Goal: Task Accomplishment & Management: Use online tool/utility

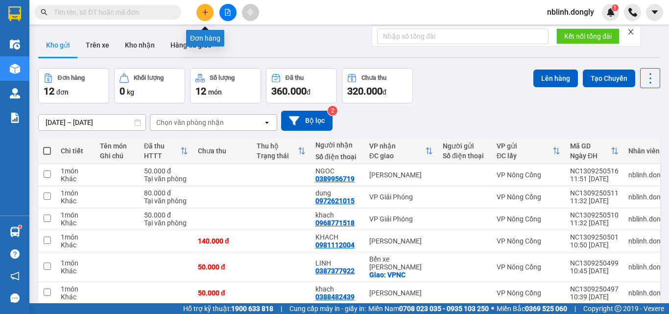
click at [204, 14] on icon "plus" at bounding box center [205, 12] width 7 height 7
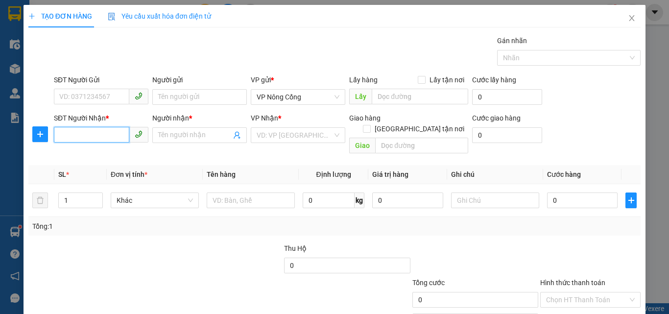
click at [66, 136] on input "SĐT Người Nhận *" at bounding box center [91, 135] width 75 height 16
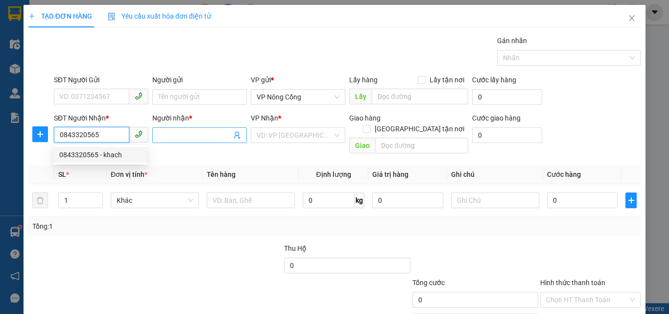
type input "0843320565"
drag, startPoint x: 184, startPoint y: 132, endPoint x: 174, endPoint y: 128, distance: 10.1
click at [183, 132] on input "Người nhận *" at bounding box center [194, 135] width 73 height 11
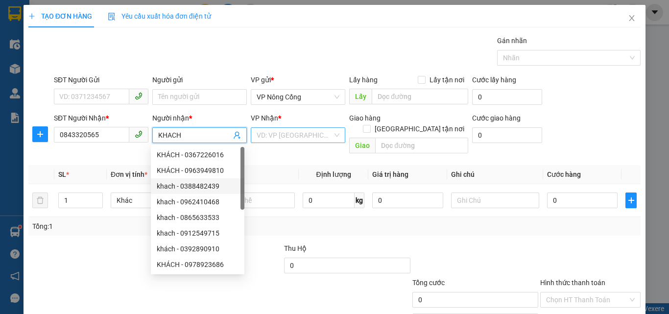
type input "KHACH"
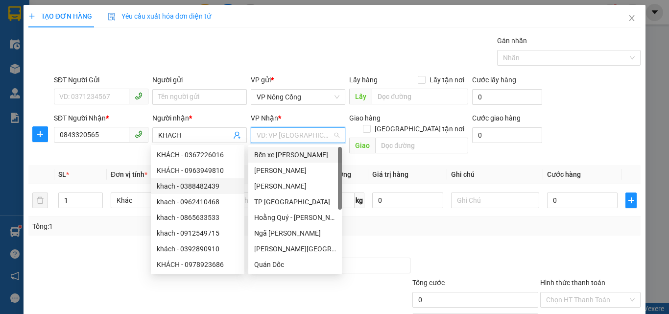
click at [281, 130] on input "search" at bounding box center [295, 135] width 76 height 15
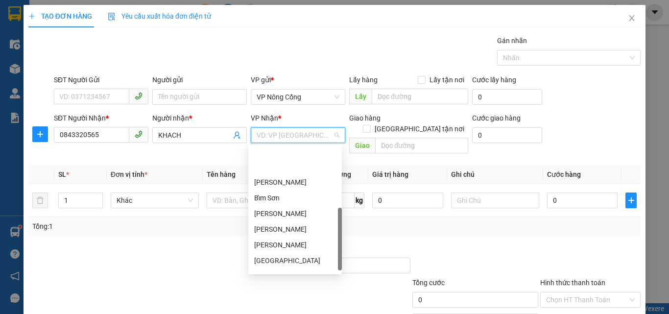
scroll to position [141, 0]
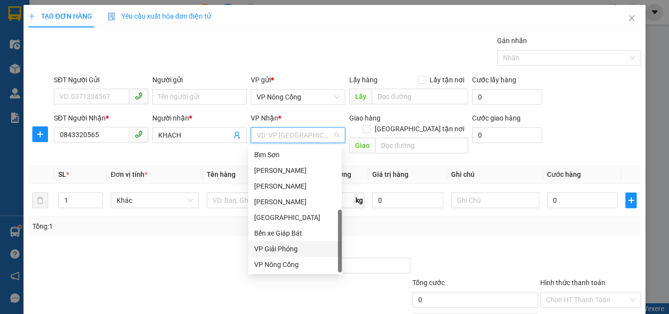
drag, startPoint x: 273, startPoint y: 251, endPoint x: 442, endPoint y: 213, distance: 173.1
click at [278, 251] on div "VP Giải Phóng" at bounding box center [295, 248] width 82 height 11
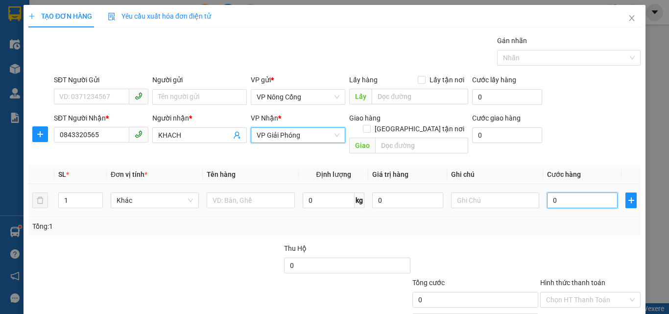
click at [555, 192] on input "0" at bounding box center [582, 200] width 71 height 16
type input "5"
type input "50"
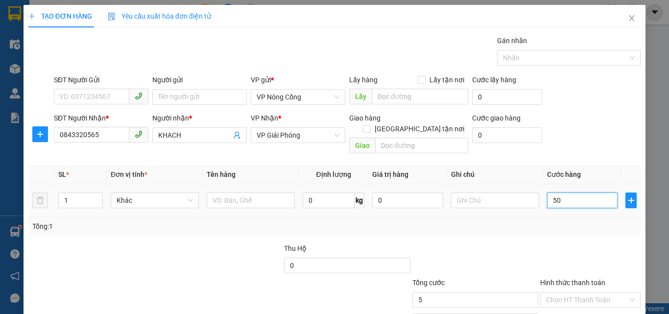
type input "50"
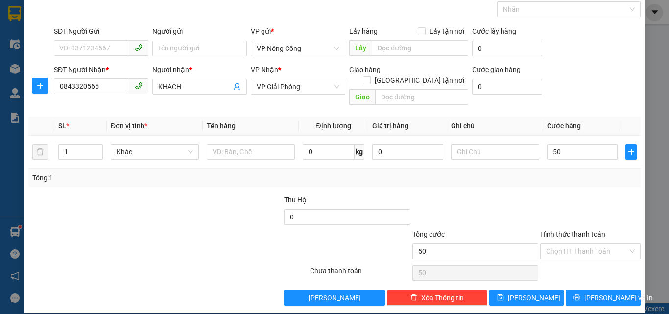
type input "50.000"
click at [571, 230] on label "Hình thức thanh toán" at bounding box center [572, 234] width 65 height 8
click at [571, 244] on input "Hình thức thanh toán" at bounding box center [587, 251] width 82 height 15
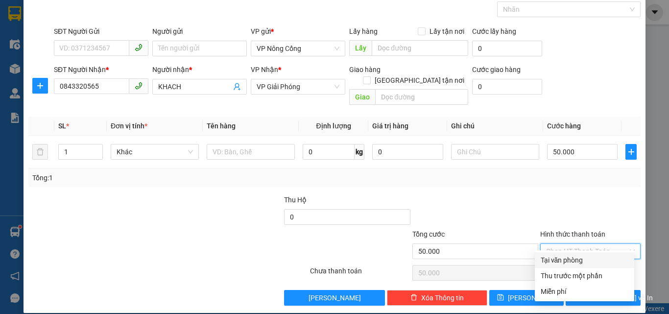
drag, startPoint x: 566, startPoint y: 263, endPoint x: 573, endPoint y: 273, distance: 12.2
click at [569, 268] on div "Tại văn phòng Thu trước một phần Miễn phí" at bounding box center [584, 275] width 99 height 47
drag, startPoint x: 574, startPoint y: 257, endPoint x: 577, endPoint y: 262, distance: 6.6
click at [575, 259] on div "Tại văn phòng" at bounding box center [585, 260] width 88 height 11
type input "0"
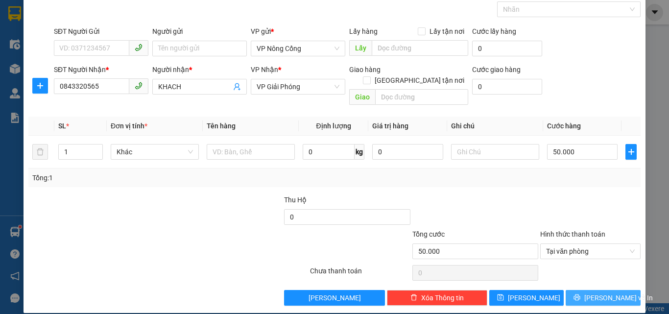
click at [603, 292] on span "[PERSON_NAME] và In" at bounding box center [618, 297] width 69 height 11
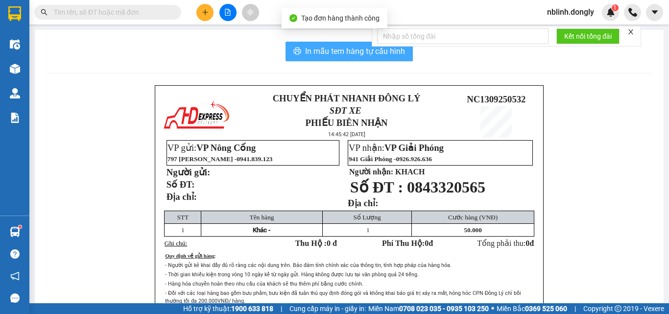
drag, startPoint x: 345, startPoint y: 49, endPoint x: 417, endPoint y: 162, distance: 133.7
click at [344, 49] on span "In mẫu tem hàng tự cấu hình" at bounding box center [355, 51] width 100 height 12
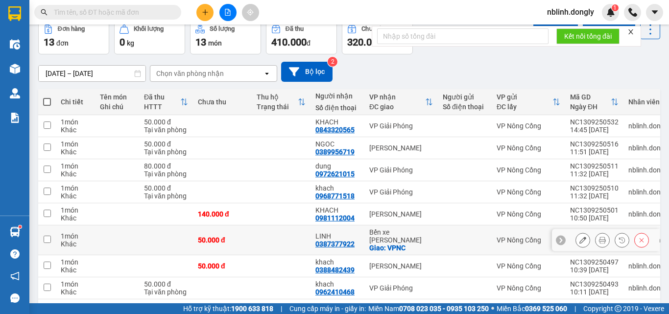
scroll to position [125, 0]
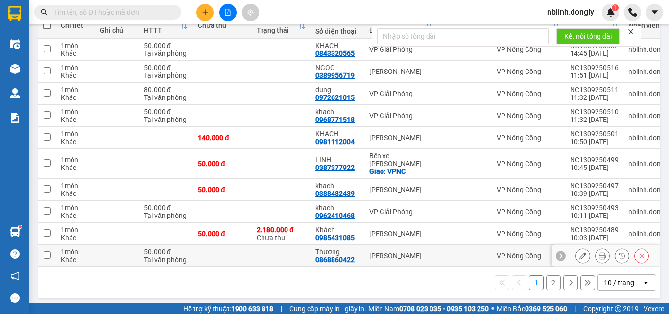
click at [46, 251] on input "checkbox" at bounding box center [47, 254] width 7 height 7
checkbox input "true"
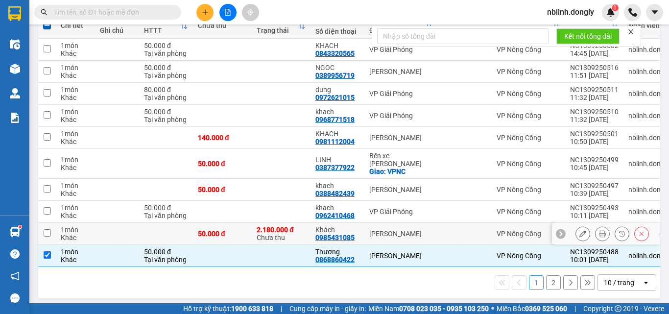
click at [50, 229] on input "checkbox" at bounding box center [47, 232] width 7 height 7
checkbox input "true"
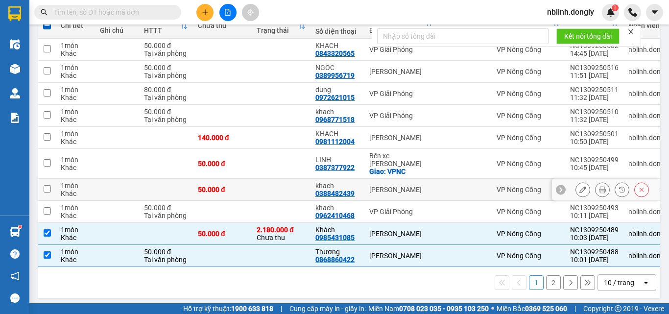
click at [46, 185] on input "checkbox" at bounding box center [47, 188] width 7 height 7
checkbox input "true"
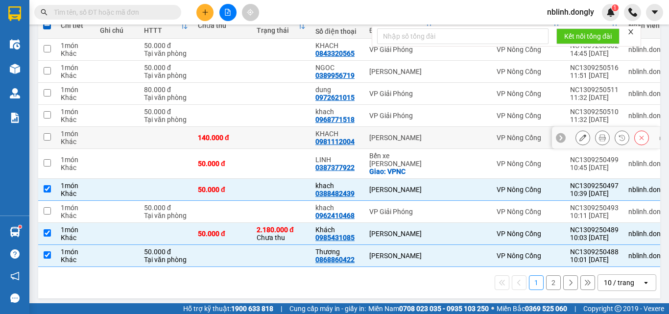
click at [47, 135] on input "checkbox" at bounding box center [47, 136] width 7 height 7
checkbox input "true"
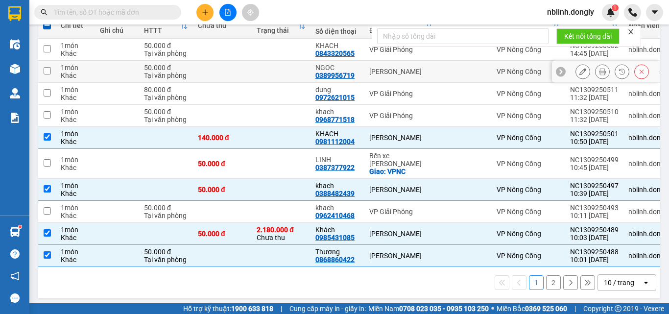
click at [45, 69] on input "checkbox" at bounding box center [47, 70] width 7 height 7
checkbox input "true"
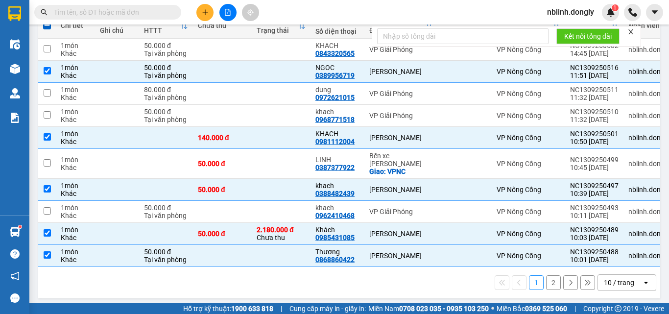
scroll to position [0, 0]
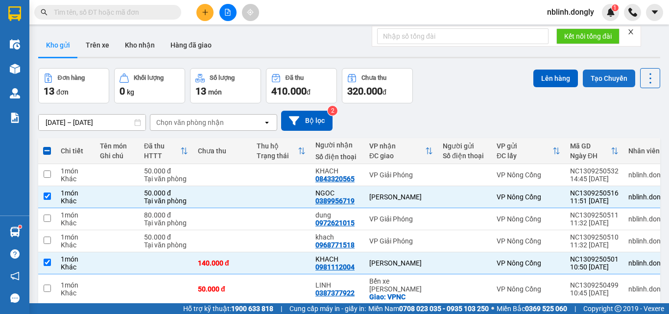
click at [600, 79] on button "Tạo Chuyến" at bounding box center [609, 79] width 52 height 18
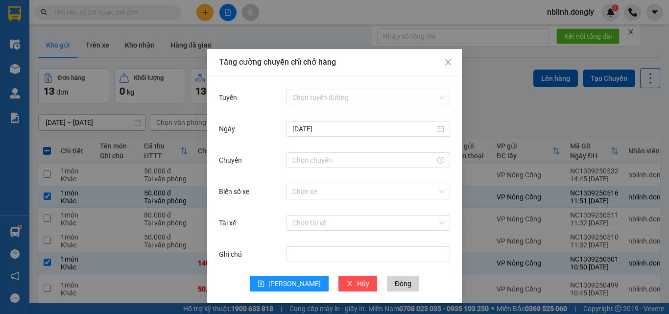
click at [312, 89] on div "Chọn tuyến đường" at bounding box center [368, 98] width 164 height 20
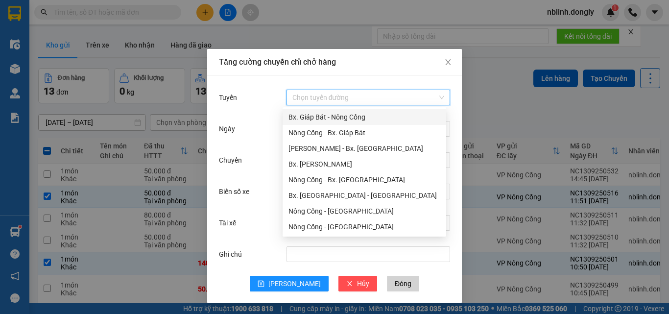
click at [316, 98] on input "Tuyến" at bounding box center [364, 97] width 145 height 15
click at [340, 178] on div "Nông Cống - Bx. [GEOGRAPHIC_DATA]" at bounding box center [364, 179] width 152 height 11
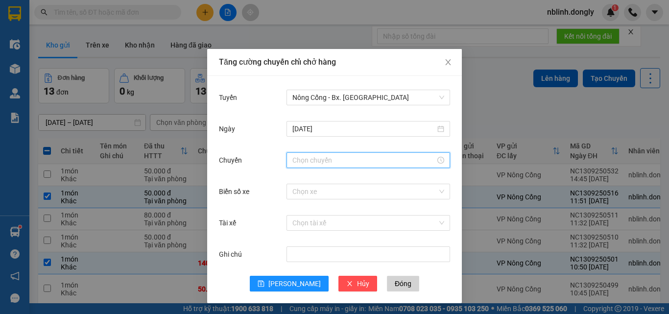
click at [298, 162] on input "Chuyến" at bounding box center [363, 160] width 143 height 11
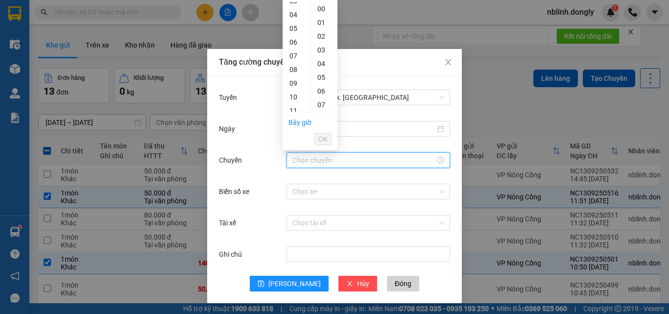
scroll to position [98, 0]
click at [292, 77] on div "12" at bounding box center [296, 76] width 27 height 14
type input "12:00"
click at [324, 137] on span "OK" at bounding box center [322, 139] width 9 height 11
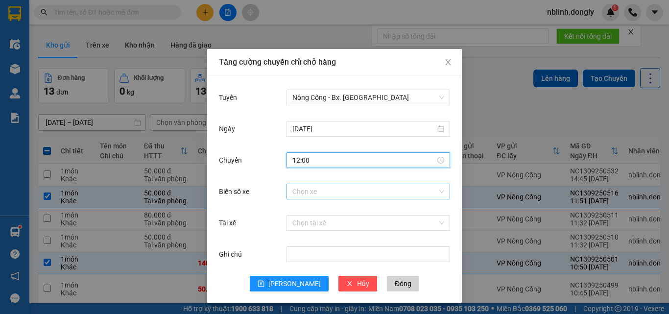
click at [304, 191] on input "Biển số xe" at bounding box center [364, 191] width 145 height 15
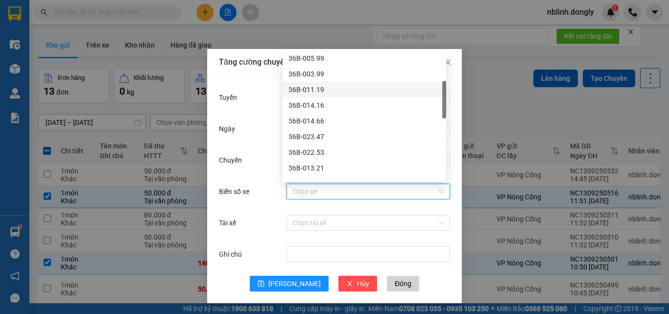
scroll to position [147, 0]
click at [312, 84] on div "36B-023.47" at bounding box center [364, 87] width 152 height 11
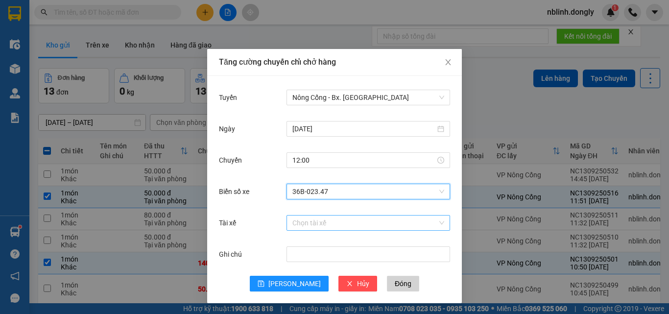
click at [296, 225] on input "Tài xế" at bounding box center [364, 222] width 145 height 15
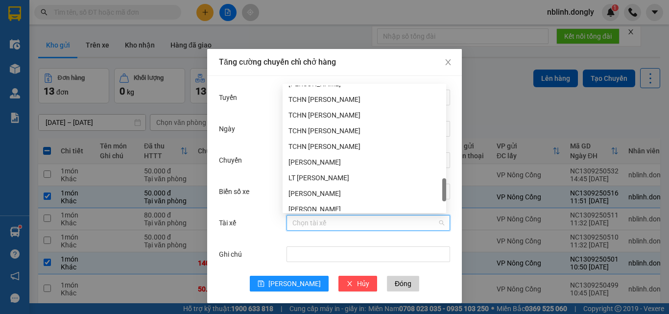
scroll to position [721, 0]
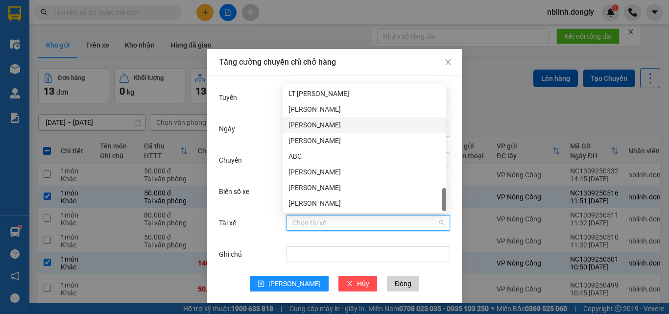
click at [308, 120] on div "[PERSON_NAME]" at bounding box center [364, 124] width 152 height 11
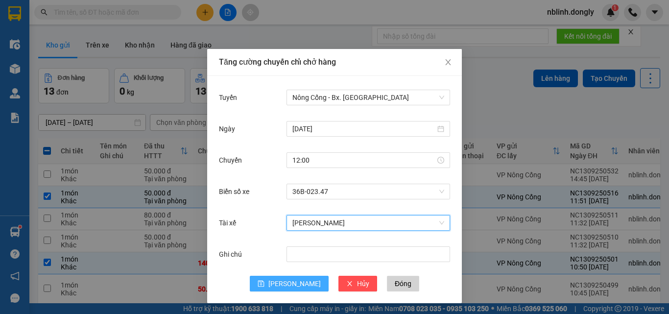
click at [264, 282] on icon "save" at bounding box center [261, 284] width 6 height 6
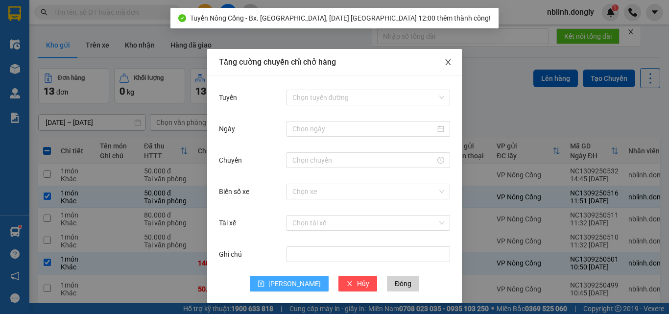
click at [440, 62] on span "Close" at bounding box center [447, 62] width 27 height 27
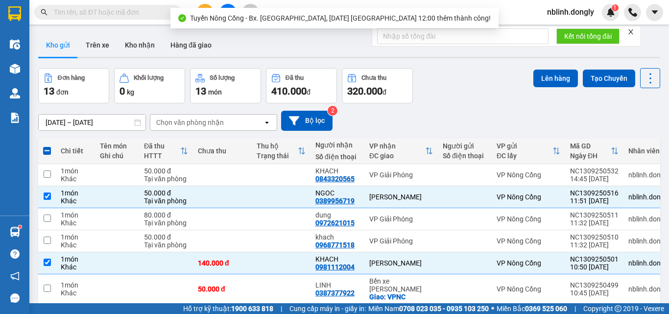
click at [602, 85] on button "Tạo Chuyến" at bounding box center [609, 79] width 52 height 18
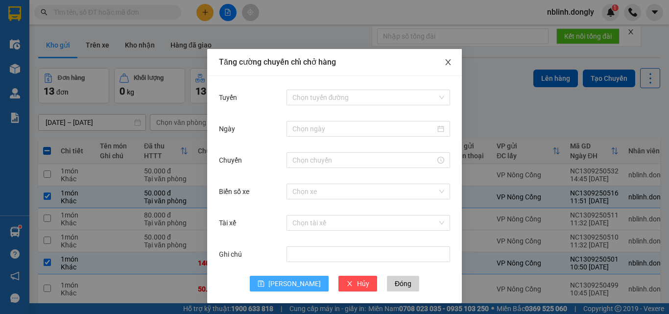
click at [444, 66] on icon "close" at bounding box center [448, 62] width 8 height 8
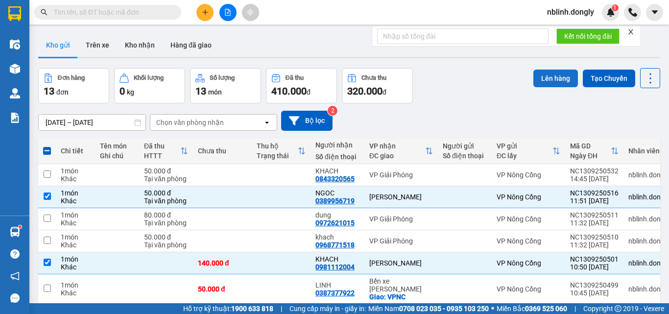
click at [545, 79] on button "Lên hàng" at bounding box center [555, 79] width 45 height 18
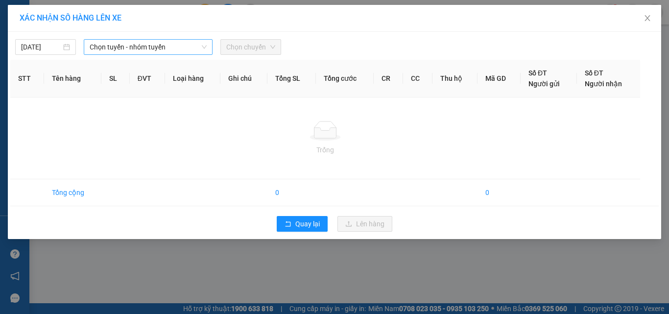
click at [161, 49] on span "Chọn tuyến - nhóm tuyến" at bounding box center [148, 47] width 117 height 15
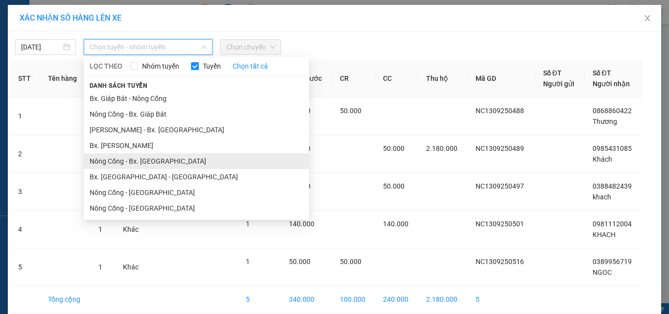
click at [118, 158] on li "Nông Cống - Bx. [GEOGRAPHIC_DATA]" at bounding box center [196, 161] width 225 height 16
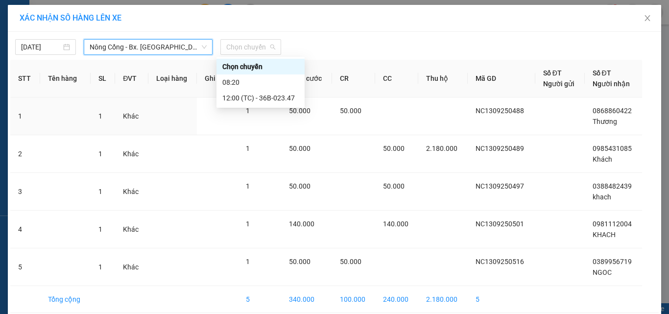
drag, startPoint x: 239, startPoint y: 47, endPoint x: 240, endPoint y: 78, distance: 30.9
click at [240, 49] on span "Chọn chuyến" at bounding box center [250, 47] width 49 height 15
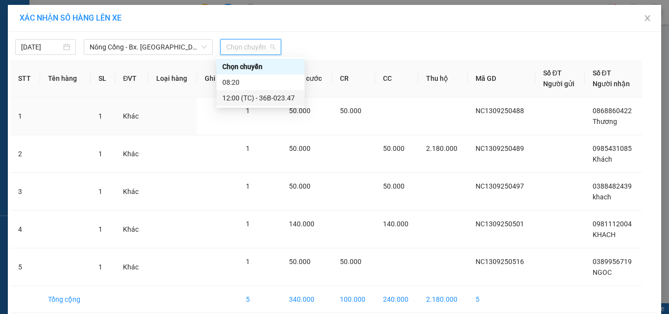
click at [271, 100] on div "12:00 (TC) - 36B-023.47" at bounding box center [260, 98] width 76 height 11
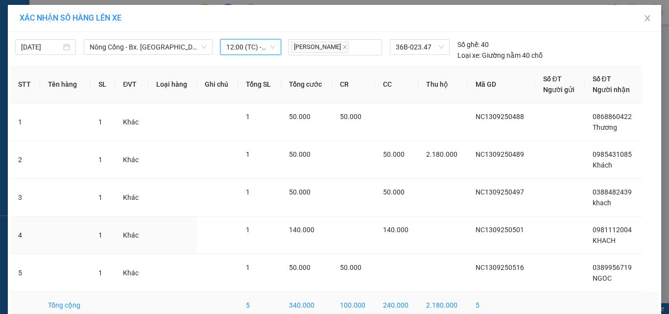
scroll to position [49, 0]
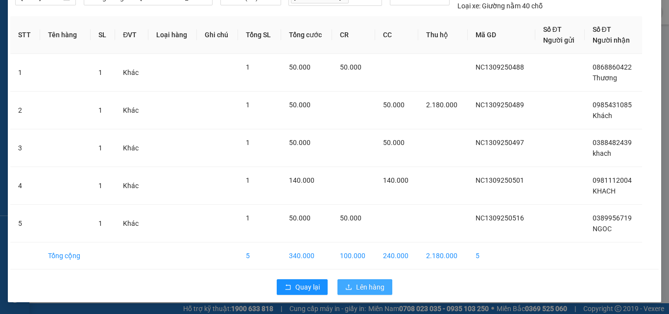
click at [359, 285] on span "Lên hàng" at bounding box center [370, 287] width 28 height 11
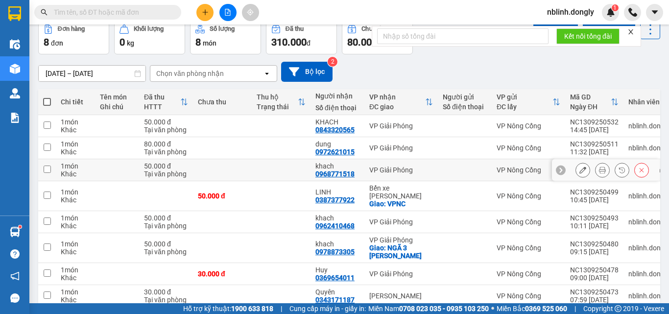
scroll to position [89, 0]
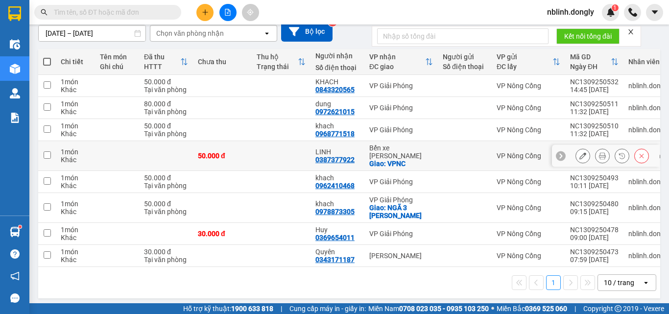
click at [45, 151] on input "checkbox" at bounding box center [47, 154] width 7 height 7
checkbox input "true"
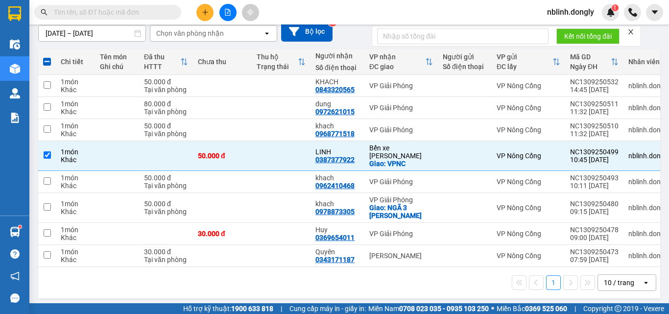
scroll to position [0, 0]
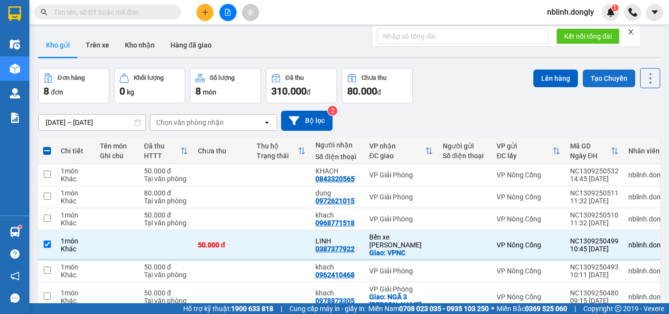
click at [613, 79] on button "Tạo Chuyến" at bounding box center [609, 79] width 52 height 18
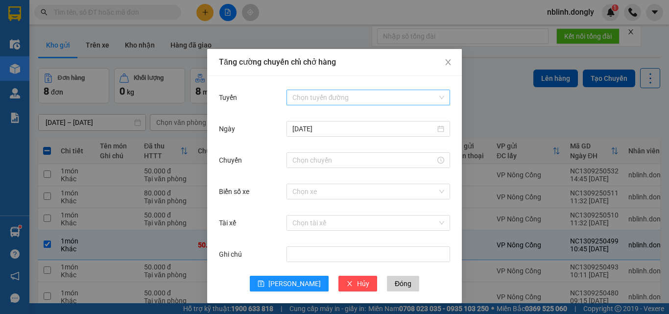
drag, startPoint x: 317, startPoint y: 94, endPoint x: 319, endPoint y: 103, distance: 9.4
click at [318, 95] on input "Tuyến" at bounding box center [364, 97] width 145 height 15
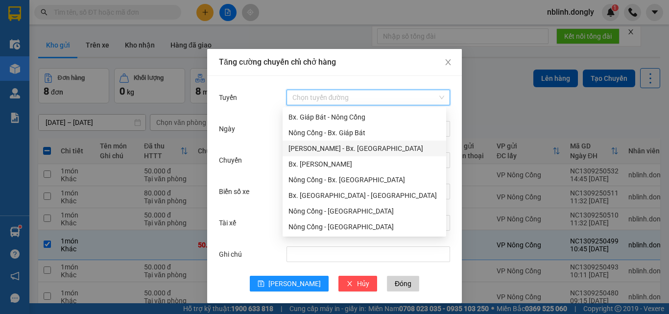
drag, startPoint x: 344, startPoint y: 148, endPoint x: 369, endPoint y: 120, distance: 37.8
click at [351, 147] on div "[PERSON_NAME] - Bx. [GEOGRAPHIC_DATA]" at bounding box center [364, 148] width 152 height 11
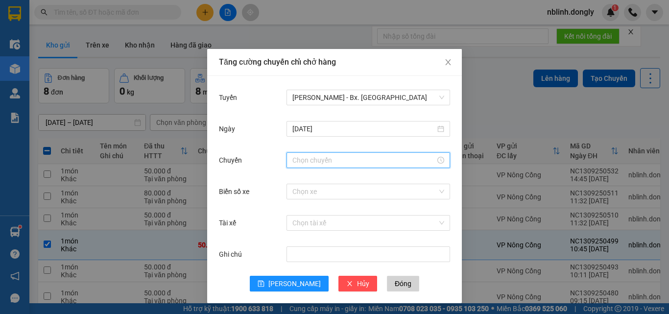
click at [304, 161] on input "Chuyến" at bounding box center [363, 160] width 143 height 11
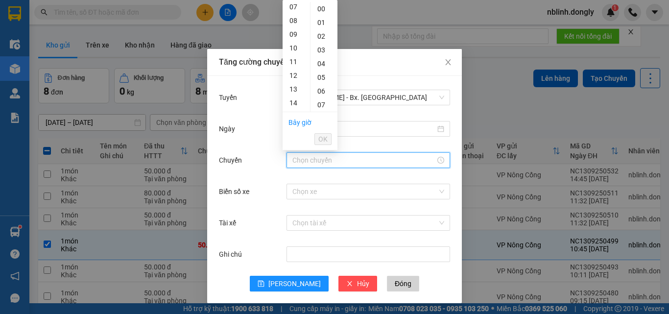
scroll to position [147, 0]
click at [293, 54] on div "14" at bounding box center [296, 54] width 27 height 14
click at [321, 39] on div "20" at bounding box center [323, 38] width 27 height 14
type input "14:20"
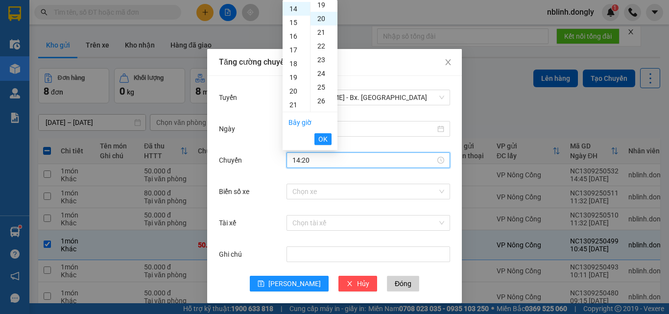
scroll to position [274, 0]
click at [321, 141] on span "OK" at bounding box center [322, 139] width 9 height 11
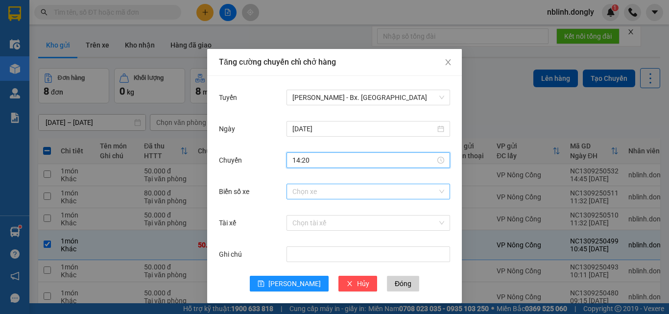
click at [300, 190] on input "Biển số xe" at bounding box center [364, 191] width 145 height 15
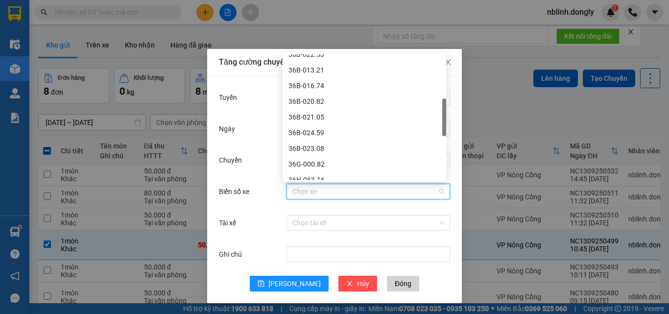
scroll to position [196, 0]
click at [314, 132] on div "36B-024.59" at bounding box center [364, 132] width 152 height 11
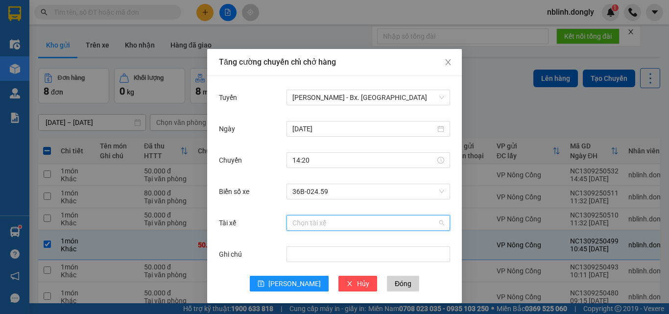
click at [296, 220] on input "Tài xế" at bounding box center [364, 222] width 145 height 15
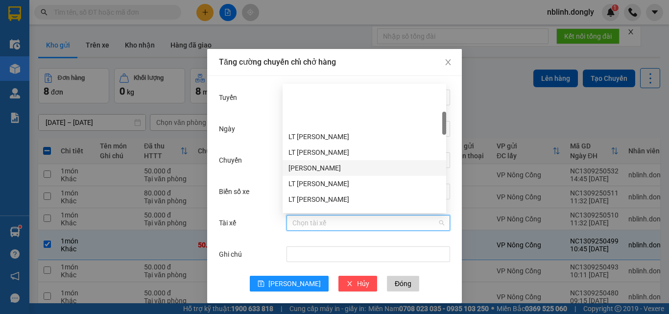
scroll to position [147, 0]
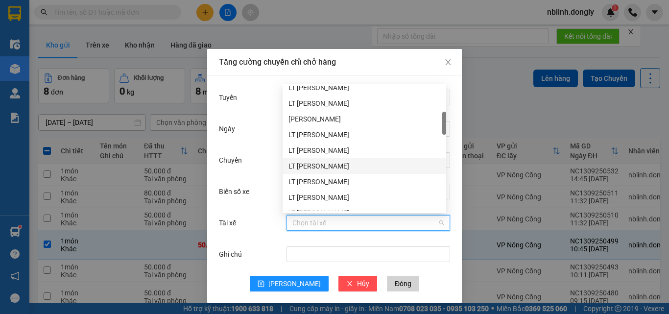
click at [320, 166] on div "LT [PERSON_NAME]" at bounding box center [364, 166] width 152 height 11
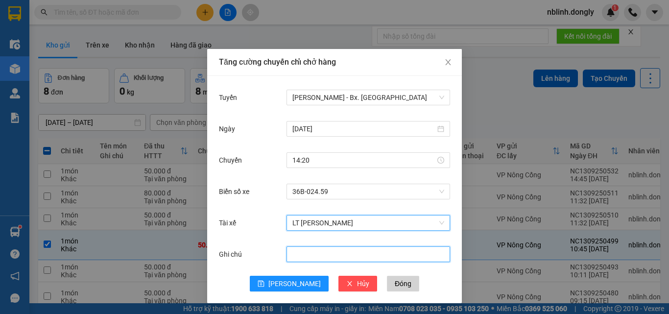
click at [291, 255] on input "Ghi chú" at bounding box center [368, 254] width 164 height 16
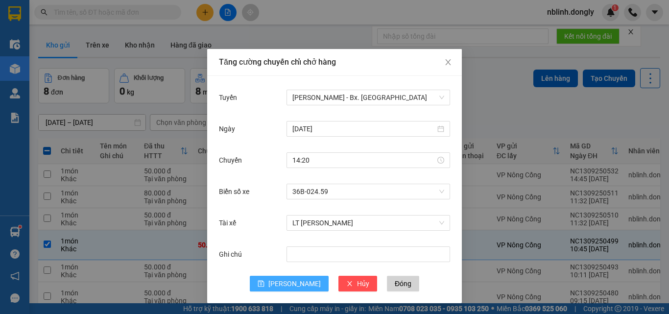
click at [285, 284] on span "[PERSON_NAME]" at bounding box center [294, 283] width 52 height 11
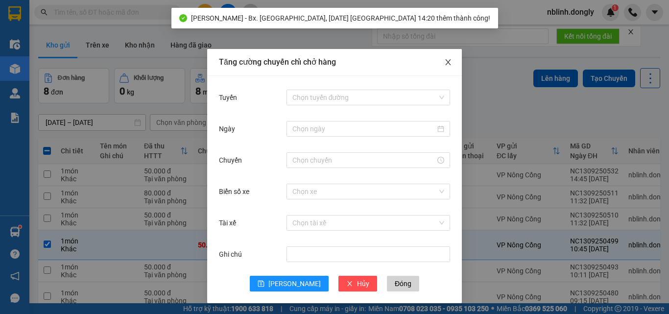
click at [434, 56] on span "Close" at bounding box center [447, 62] width 27 height 27
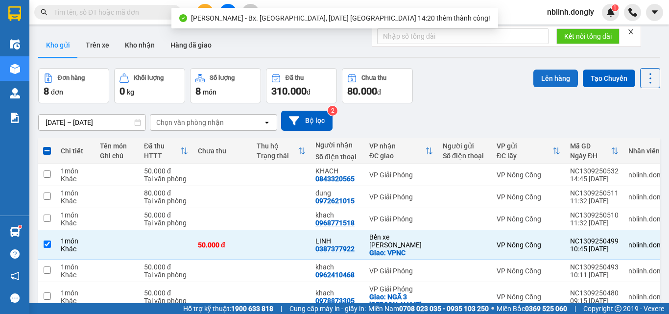
click at [559, 75] on button "Lên hàng" at bounding box center [555, 79] width 45 height 18
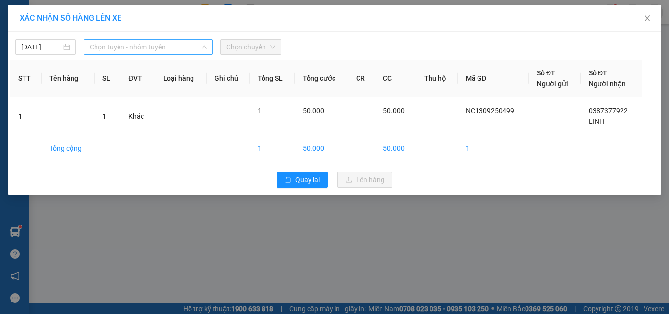
drag, startPoint x: 139, startPoint y: 46, endPoint x: 123, endPoint y: 107, distance: 62.7
click at [139, 46] on span "Chọn tuyến - nhóm tuyến" at bounding box center [148, 47] width 117 height 15
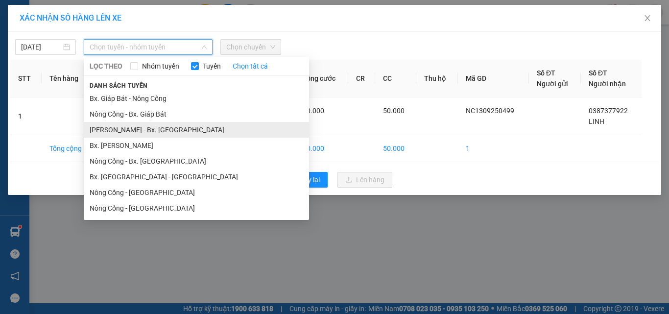
click at [130, 130] on li "[PERSON_NAME] - Bx. [GEOGRAPHIC_DATA]" at bounding box center [196, 130] width 225 height 16
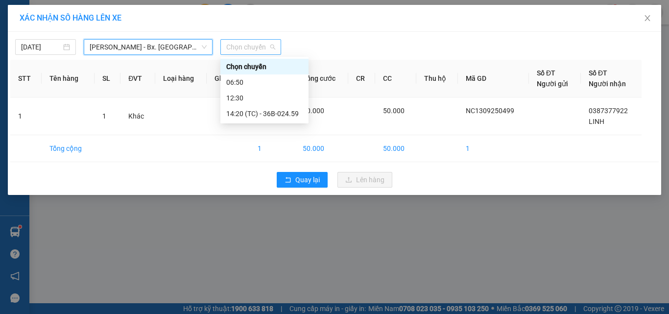
click at [254, 47] on span "Chọn chuyến" at bounding box center [250, 47] width 49 height 15
click at [279, 113] on div "14:20 (TC) - 36B-024.59" at bounding box center [264, 113] width 76 height 11
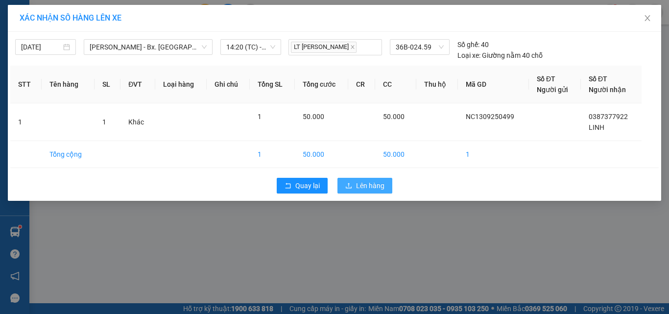
click at [364, 181] on span "Lên hàng" at bounding box center [370, 185] width 28 height 11
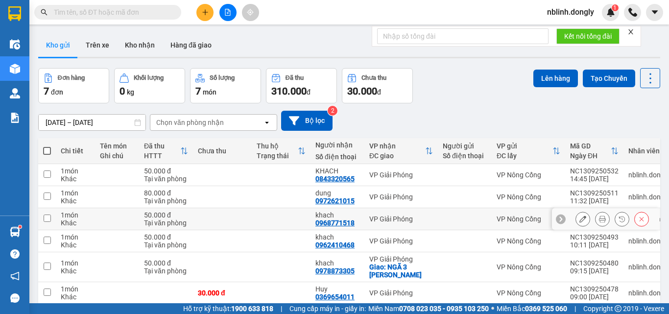
scroll to position [49, 0]
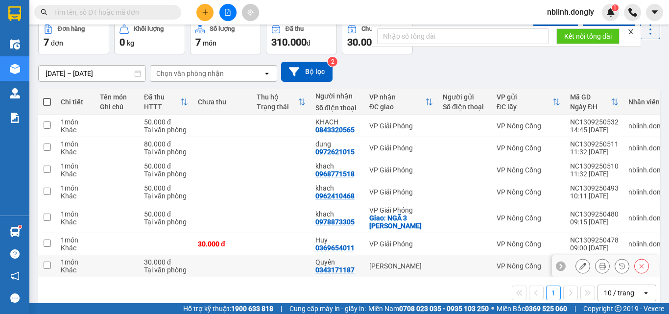
click at [45, 264] on input "checkbox" at bounding box center [47, 264] width 7 height 7
checkbox input "true"
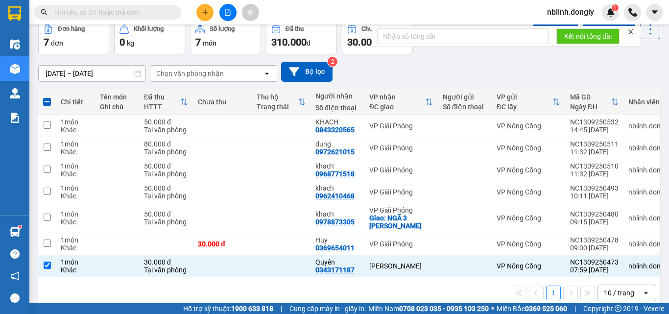
scroll to position [0, 0]
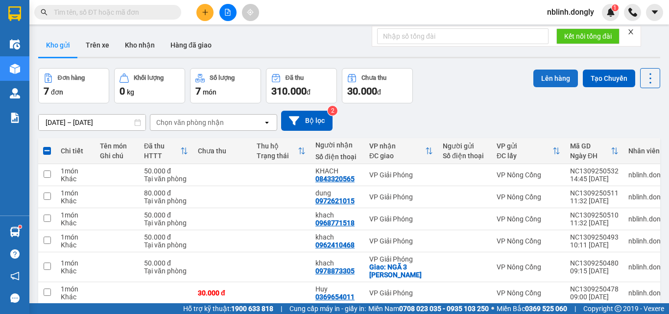
click at [545, 77] on button "Lên hàng" at bounding box center [555, 79] width 45 height 18
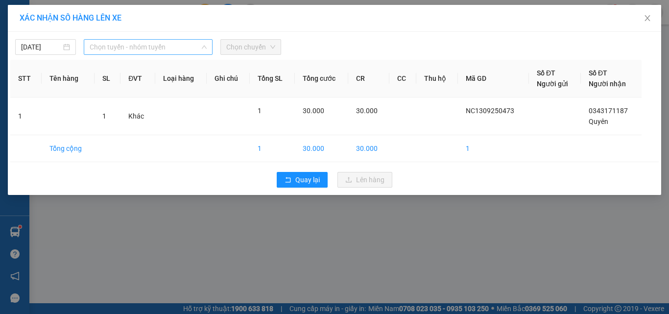
drag, startPoint x: 136, startPoint y: 45, endPoint x: 140, endPoint y: 88, distance: 43.2
click at [136, 48] on span "Chọn tuyến - nhóm tuyến" at bounding box center [148, 47] width 117 height 15
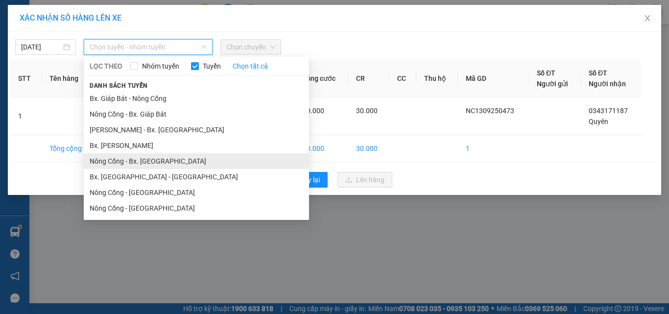
click at [136, 159] on li "Nông Cống - Bx. [GEOGRAPHIC_DATA]" at bounding box center [196, 161] width 225 height 16
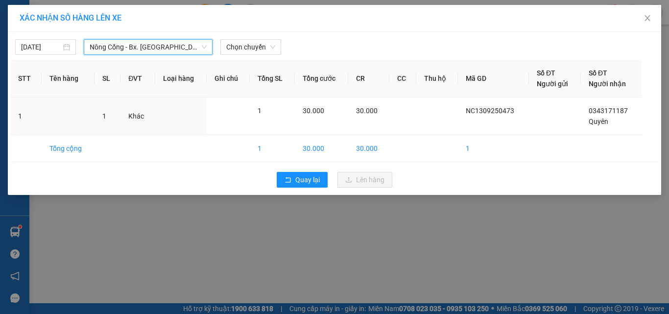
drag, startPoint x: 249, startPoint y: 46, endPoint x: 254, endPoint y: 56, distance: 11.4
click at [254, 56] on div "13/09/2025 Nông Cống - Bx. Mỹ Đình Nông Cống - Bx. Mỹ Đình LỌC THEO Nhóm tuyến …" at bounding box center [334, 113] width 653 height 163
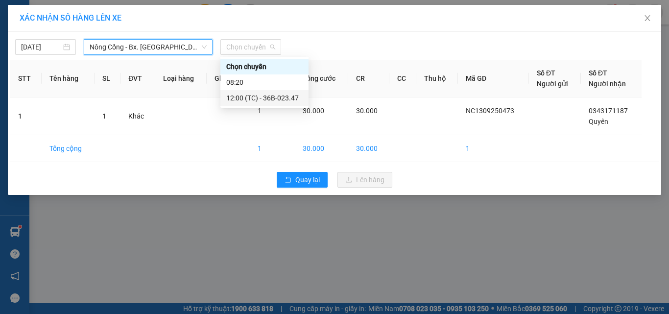
click at [283, 98] on div "12:00 (TC) - 36B-023.47" at bounding box center [264, 98] width 76 height 11
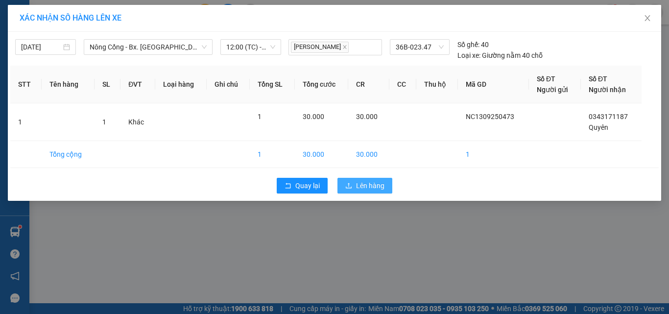
click at [364, 190] on button "Lên hàng" at bounding box center [364, 186] width 55 height 16
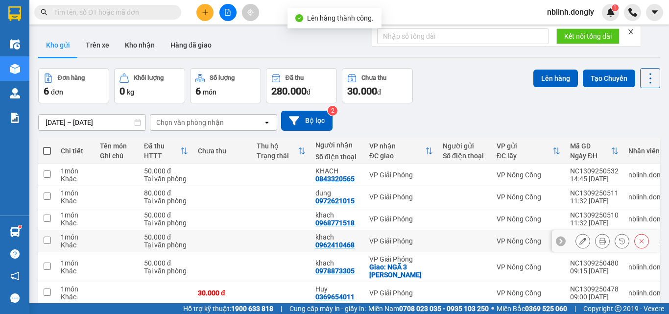
scroll to position [45, 0]
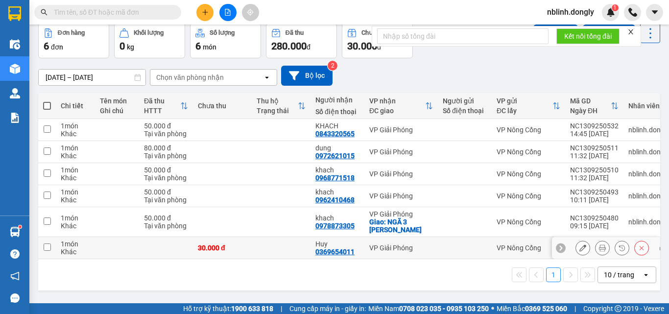
click at [47, 247] on input "checkbox" at bounding box center [47, 246] width 7 height 7
checkbox input "true"
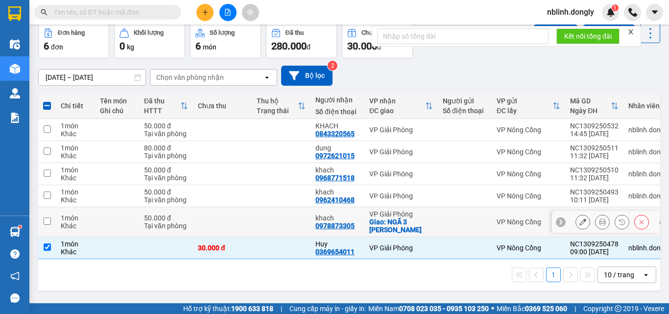
click at [48, 219] on input "checkbox" at bounding box center [47, 220] width 7 height 7
checkbox input "true"
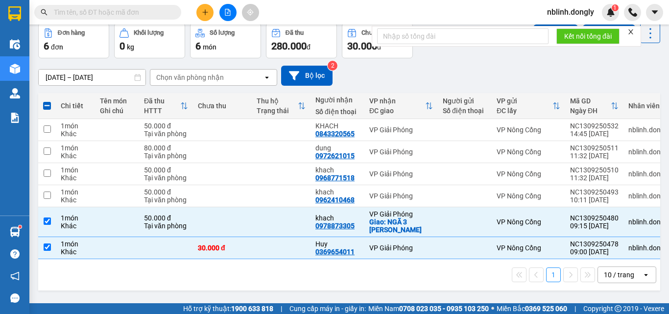
scroll to position [0, 0]
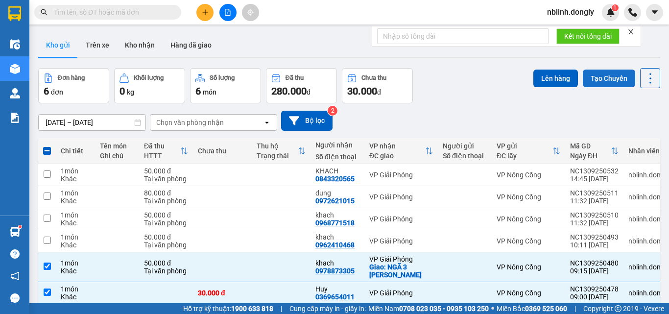
click at [600, 83] on button "Tạo Chuyến" at bounding box center [609, 79] width 52 height 18
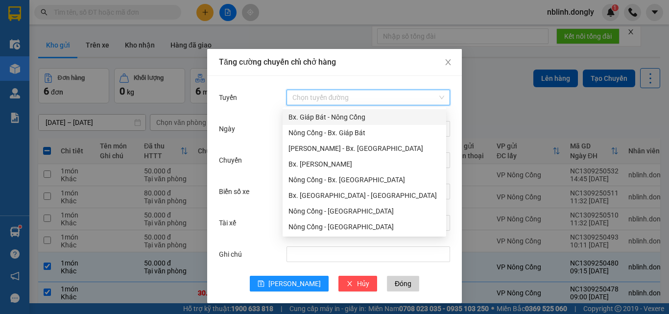
click at [321, 97] on input "Tuyến" at bounding box center [364, 97] width 145 height 15
drag, startPoint x: 341, startPoint y: 132, endPoint x: 343, endPoint y: 149, distance: 17.3
click at [341, 132] on div "Nông Cống - Bx. Giáp Bát" at bounding box center [364, 132] width 152 height 11
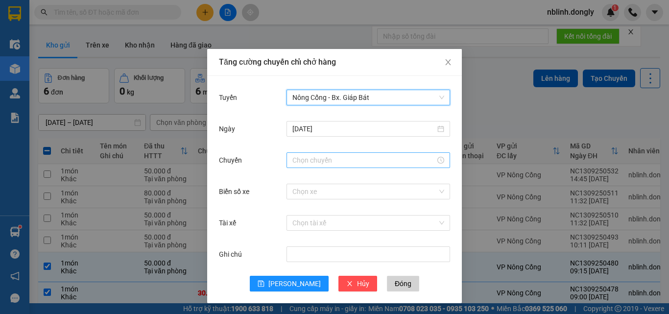
click at [312, 158] on input "Chuyến" at bounding box center [363, 160] width 143 height 11
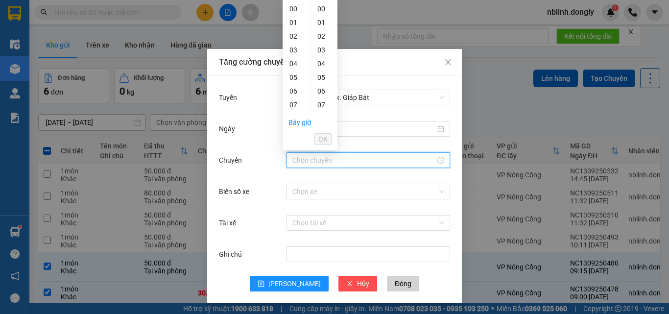
scroll to position [49, 0]
click at [295, 93] on div "10" at bounding box center [296, 97] width 27 height 14
type input "10:00"
click at [330, 139] on button "OK" at bounding box center [322, 139] width 17 height 12
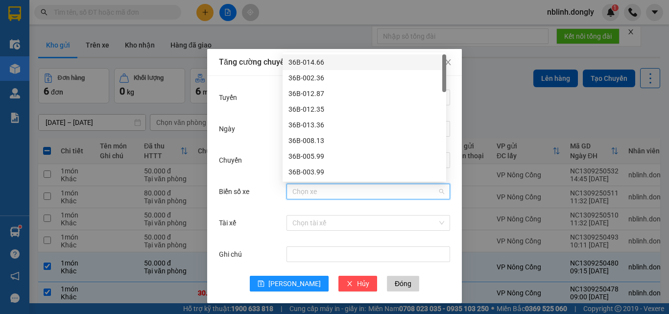
click at [298, 194] on input "Biển số xe" at bounding box center [364, 191] width 145 height 15
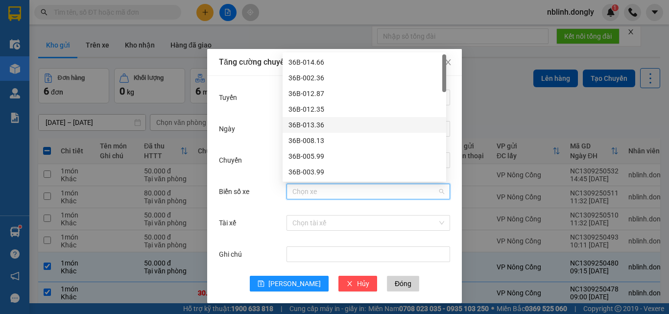
scroll to position [49, 0]
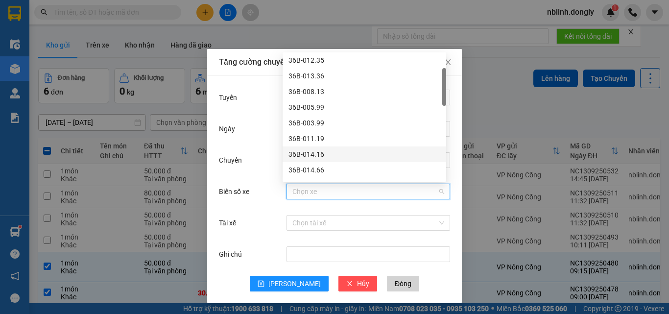
click at [311, 154] on div "36B-014.16" at bounding box center [364, 154] width 152 height 11
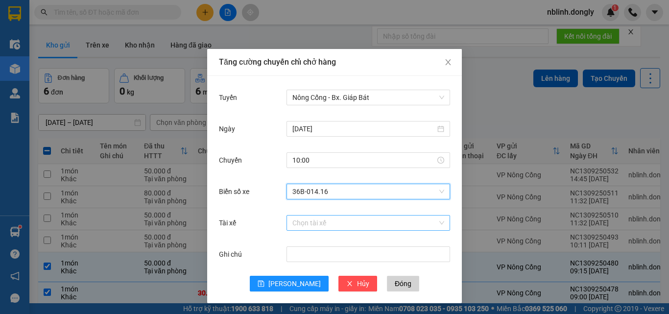
click at [292, 224] on input "Tài xế" at bounding box center [364, 222] width 145 height 15
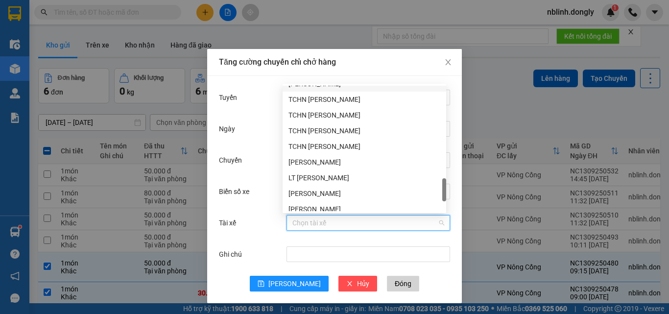
scroll to position [721, 0]
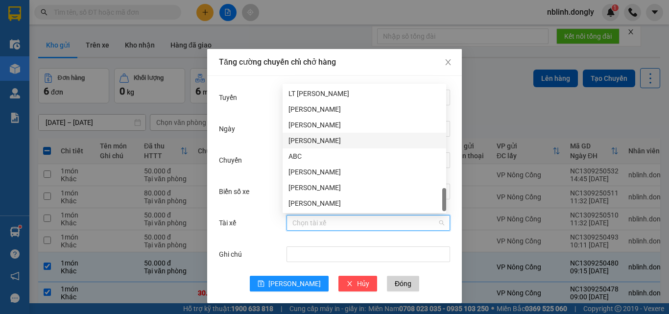
click at [305, 142] on div "[PERSON_NAME]" at bounding box center [364, 140] width 152 height 11
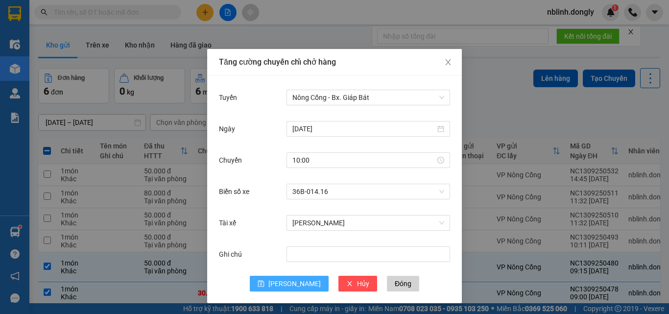
click at [289, 279] on span "[PERSON_NAME]" at bounding box center [294, 283] width 52 height 11
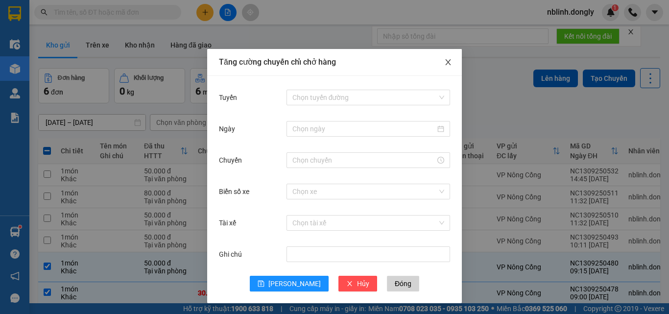
click at [443, 57] on span "Close" at bounding box center [447, 62] width 27 height 27
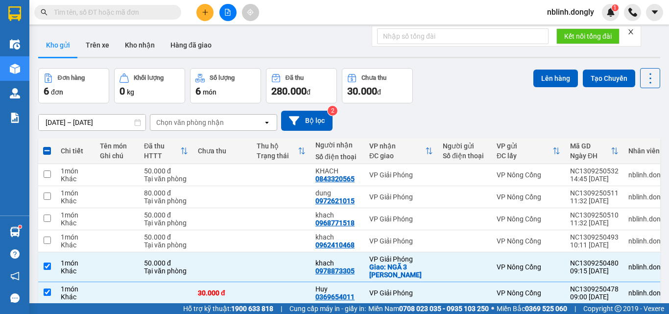
click at [554, 69] on div "Lên hàng Tạo Chuyến" at bounding box center [596, 78] width 127 height 20
click at [553, 75] on button "Lên hàng" at bounding box center [555, 79] width 45 height 18
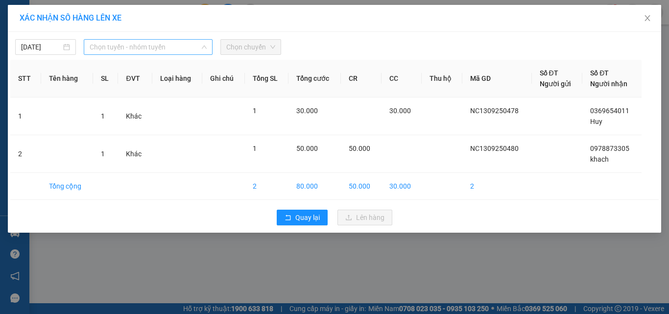
click at [137, 47] on span "Chọn tuyến - nhóm tuyến" at bounding box center [148, 47] width 117 height 15
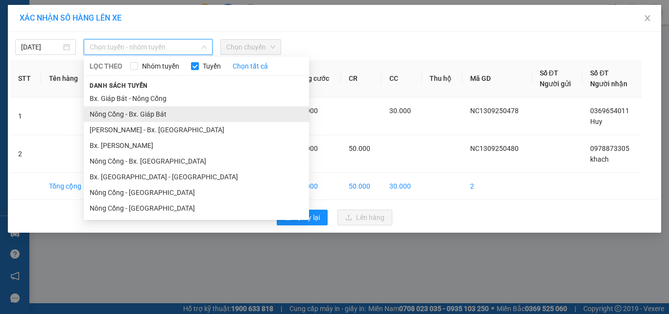
click at [133, 114] on li "Nông Cống - Bx. Giáp Bát" at bounding box center [196, 114] width 225 height 16
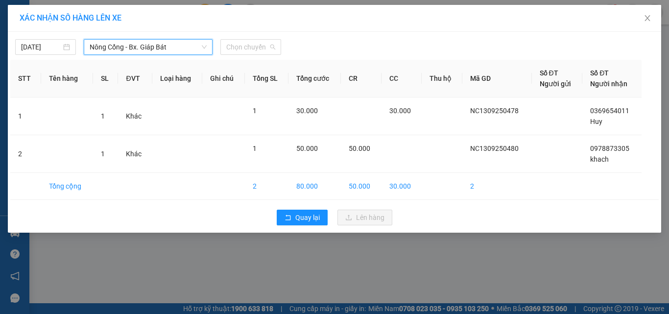
drag, startPoint x: 251, startPoint y: 50, endPoint x: 274, endPoint y: 110, distance: 64.5
click at [251, 50] on span "Chọn chuyến" at bounding box center [250, 47] width 49 height 15
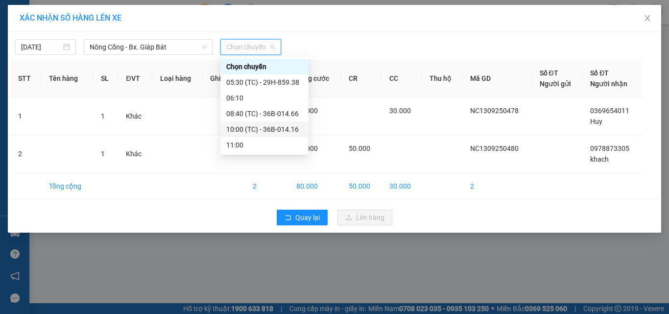
click at [279, 129] on div "10:00 (TC) - 36B-014.16" at bounding box center [264, 129] width 76 height 11
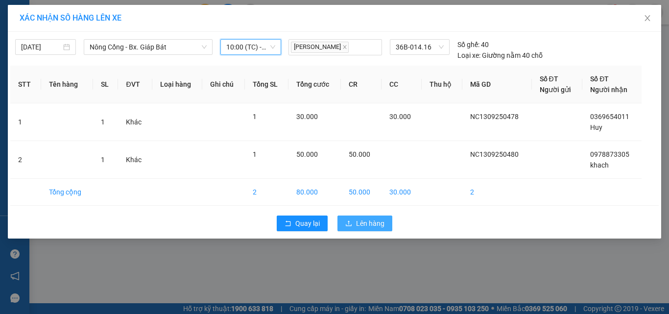
click at [354, 222] on button "Lên hàng" at bounding box center [364, 223] width 55 height 16
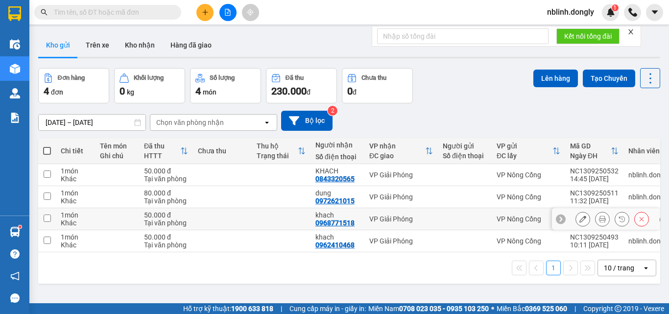
click at [47, 218] on input "checkbox" at bounding box center [47, 217] width 7 height 7
checkbox input "true"
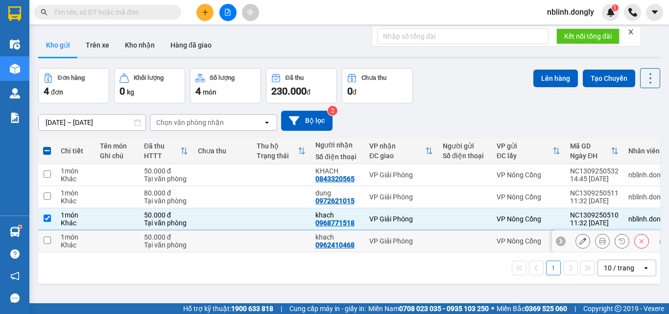
click at [47, 242] on input "checkbox" at bounding box center [47, 240] width 7 height 7
checkbox input "true"
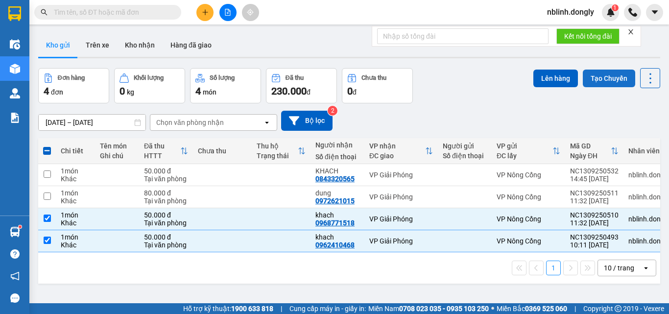
click at [600, 77] on button "Tạo Chuyến" at bounding box center [609, 79] width 52 height 18
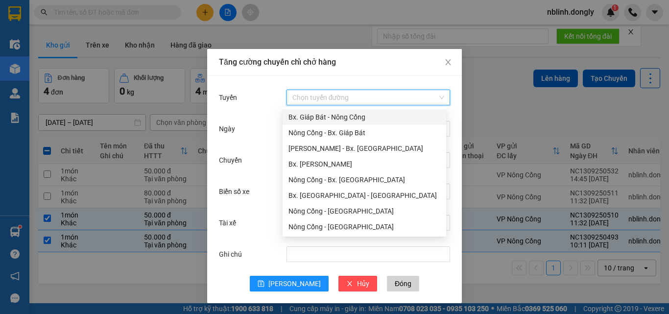
click at [303, 94] on input "Tuyến" at bounding box center [364, 97] width 145 height 15
click at [342, 134] on div "Nông Cống - Bx. Giáp Bát" at bounding box center [364, 132] width 152 height 11
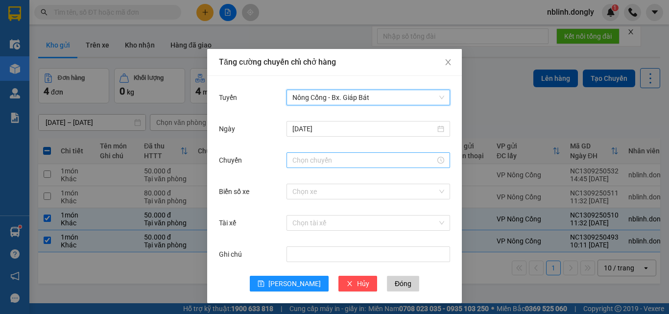
click at [296, 156] on input "Chuyến" at bounding box center [363, 160] width 143 height 11
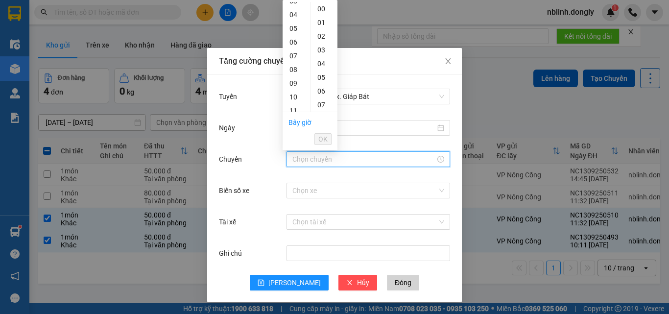
scroll to position [98, 0]
click at [295, 64] on div "11" at bounding box center [296, 62] width 27 height 14
click at [322, 89] on div "20" at bounding box center [323, 87] width 27 height 14
type input "11:20"
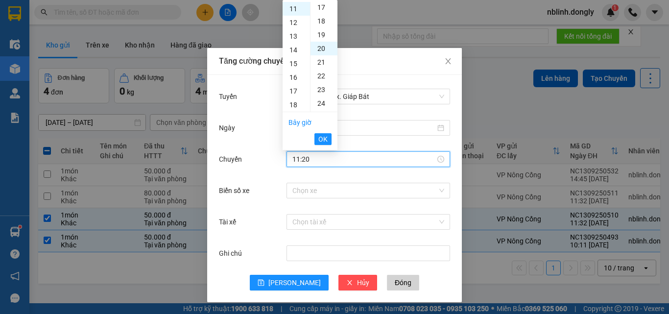
scroll to position [274, 0]
drag, startPoint x: 324, startPoint y: 135, endPoint x: 322, endPoint y: 149, distance: 14.3
click at [324, 137] on span "OK" at bounding box center [322, 139] width 9 height 11
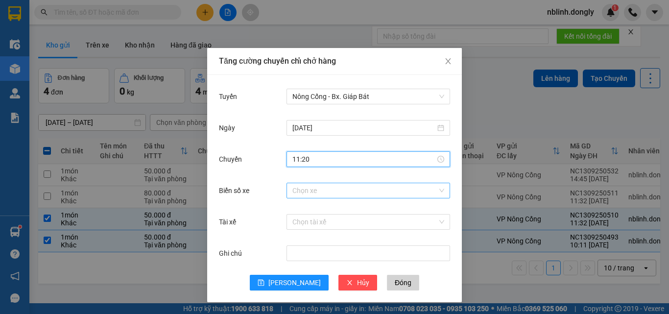
click at [300, 192] on input "Biển số xe" at bounding box center [364, 190] width 145 height 15
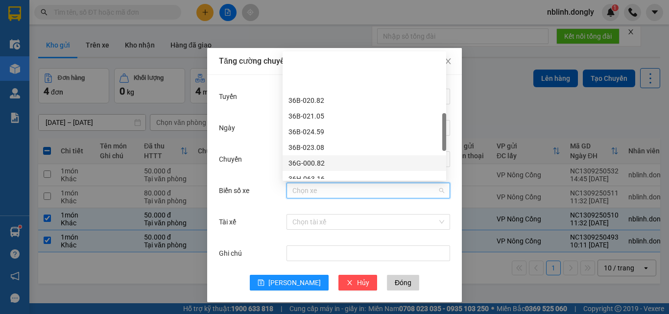
scroll to position [245, 0]
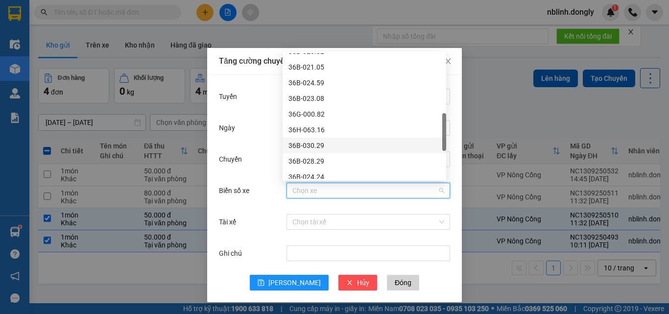
click at [312, 145] on div "36B-030.29" at bounding box center [364, 145] width 152 height 11
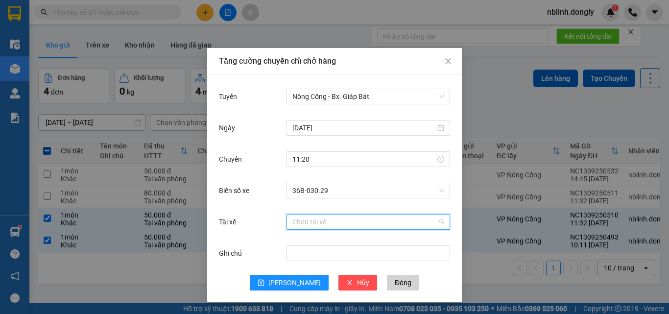
click at [295, 225] on input "Tài xế" at bounding box center [364, 221] width 145 height 15
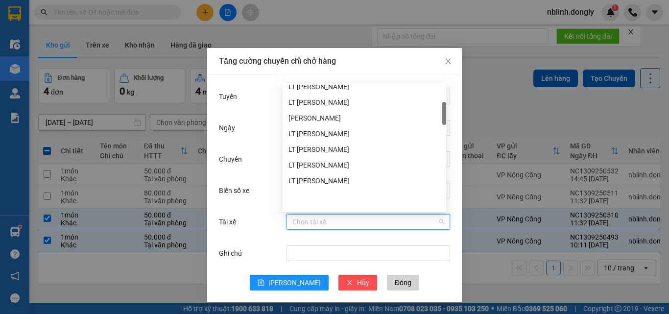
scroll to position [98, 0]
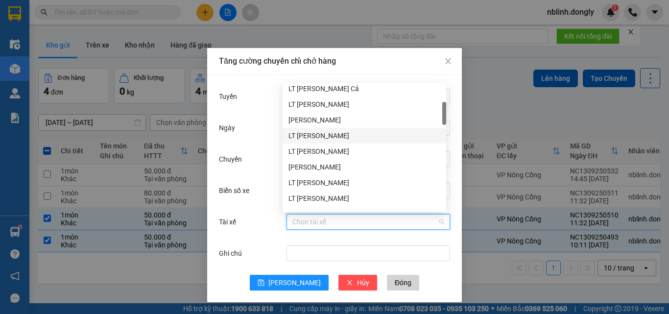
drag, startPoint x: 315, startPoint y: 133, endPoint x: 322, endPoint y: 199, distance: 66.4
click at [315, 134] on div "LT [PERSON_NAME]" at bounding box center [364, 135] width 152 height 11
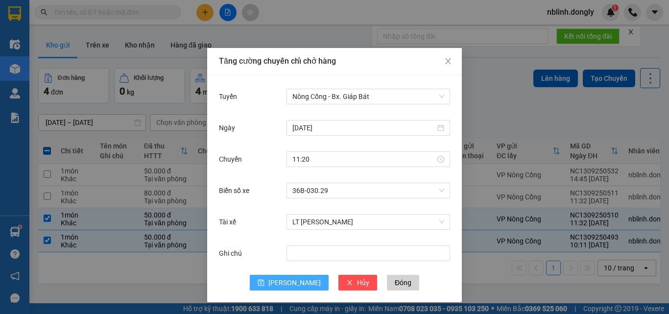
click at [286, 284] on span "[PERSON_NAME]" at bounding box center [294, 282] width 52 height 11
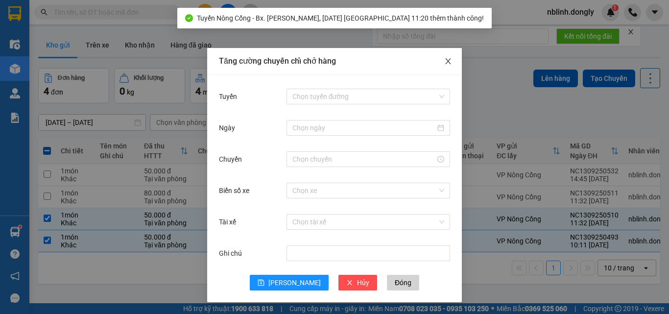
drag, startPoint x: 440, startPoint y: 60, endPoint x: 488, endPoint y: 78, distance: 50.7
click at [444, 61] on icon "close" at bounding box center [448, 61] width 8 height 8
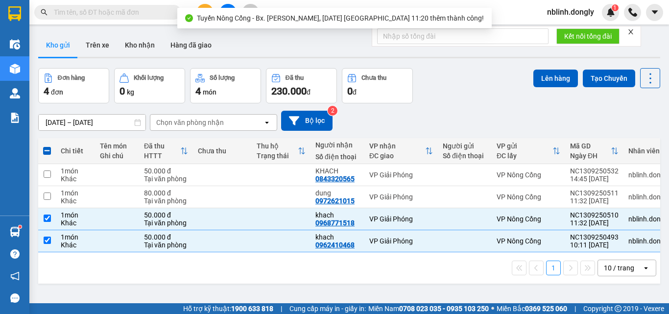
scroll to position [0, 0]
click at [558, 78] on button "Lên hàng" at bounding box center [555, 79] width 45 height 18
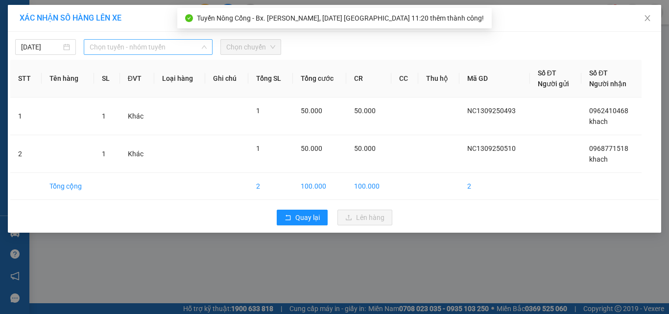
drag, startPoint x: 133, startPoint y: 42, endPoint x: 143, endPoint y: 100, distance: 58.7
click at [133, 44] on span "Chọn tuyến - nhóm tuyến" at bounding box center [148, 47] width 117 height 15
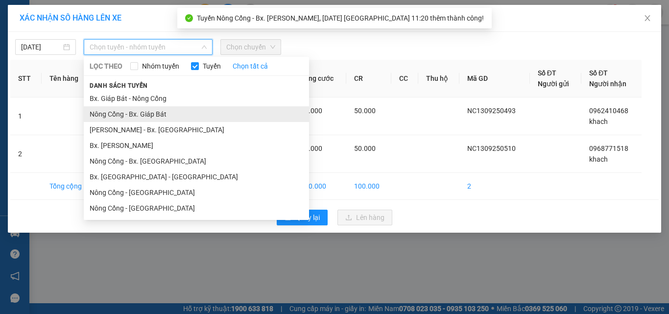
click at [142, 112] on li "Nông Cống - Bx. Giáp Bát" at bounding box center [196, 114] width 225 height 16
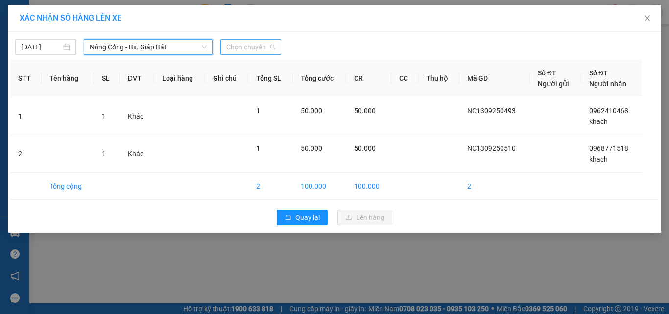
drag, startPoint x: 248, startPoint y: 46, endPoint x: 273, endPoint y: 111, distance: 70.2
click at [251, 48] on span "Chọn chuyến" at bounding box center [250, 47] width 49 height 15
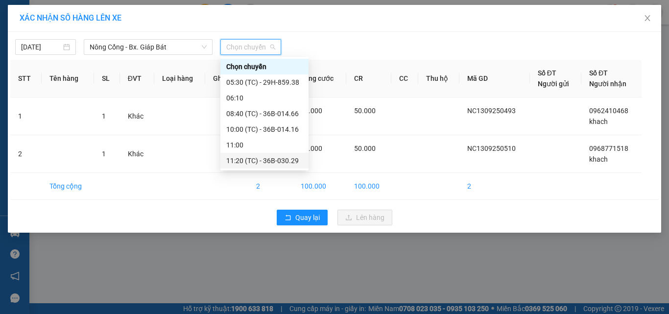
click at [274, 159] on div "11:20 (TC) - 36B-030.29" at bounding box center [264, 160] width 76 height 11
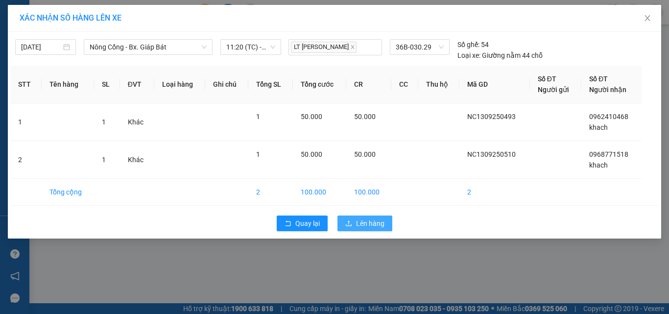
click at [361, 224] on span "Lên hàng" at bounding box center [370, 223] width 28 height 11
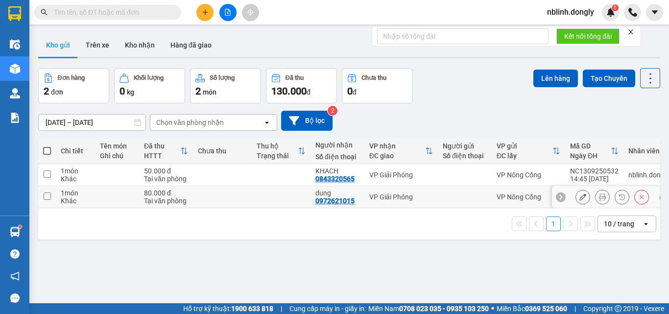
click at [51, 198] on td at bounding box center [47, 197] width 18 height 22
checkbox input "true"
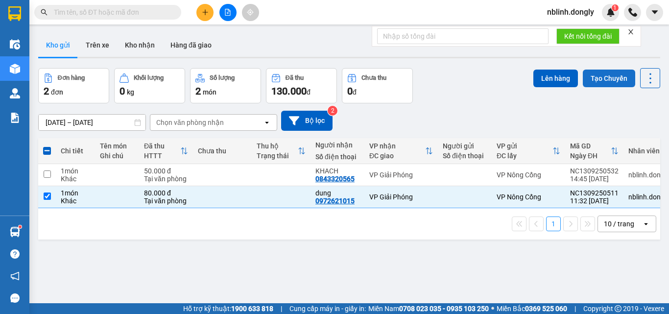
click at [594, 77] on button "Tạo Chuyến" at bounding box center [609, 79] width 52 height 18
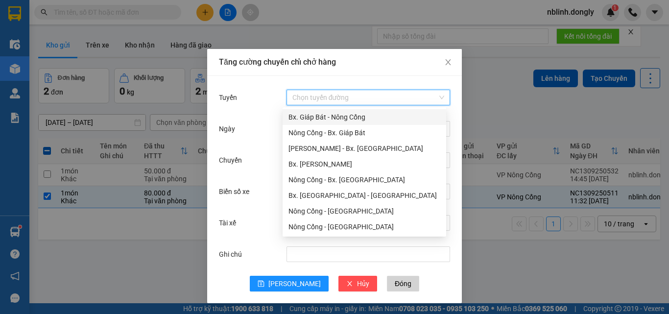
click at [322, 94] on input "Tuyến" at bounding box center [364, 97] width 145 height 15
click at [347, 133] on div "Nông Cống - Bx. Giáp Bát" at bounding box center [364, 132] width 152 height 11
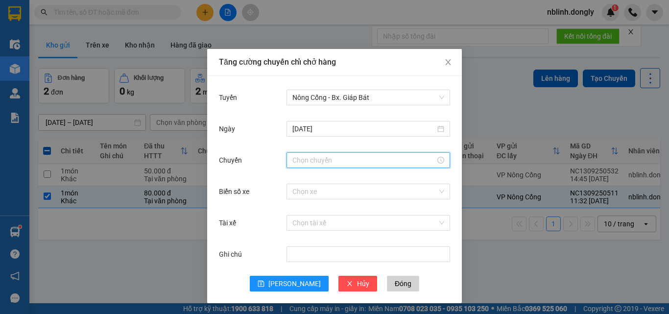
click at [295, 159] on input "Chuyến" at bounding box center [363, 160] width 143 height 11
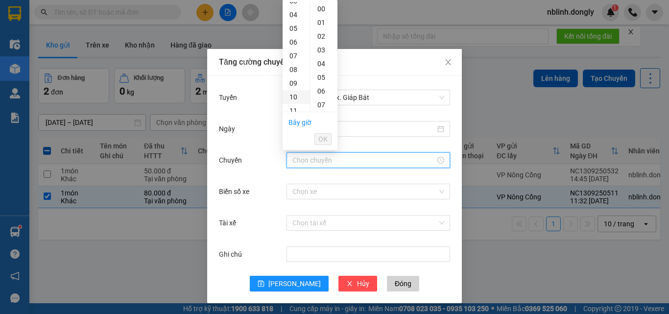
scroll to position [98, 0]
click at [296, 73] on div "12" at bounding box center [296, 76] width 27 height 14
drag, startPoint x: 321, startPoint y: 16, endPoint x: 320, endPoint y: 82, distance: 66.6
click at [321, 19] on div "40" at bounding box center [323, 19] width 27 height 14
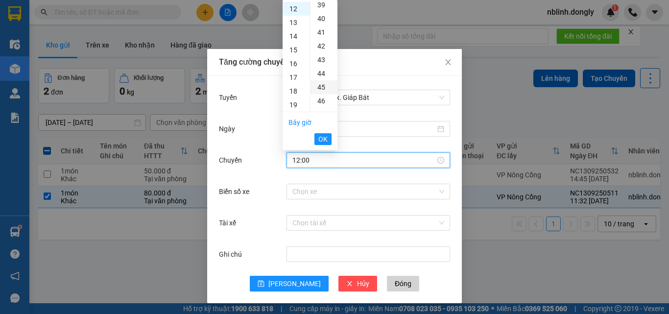
type input "12:40"
drag, startPoint x: 322, startPoint y: 135, endPoint x: 304, endPoint y: 168, distance: 37.9
click at [322, 137] on span "OK" at bounding box center [322, 139] width 9 height 11
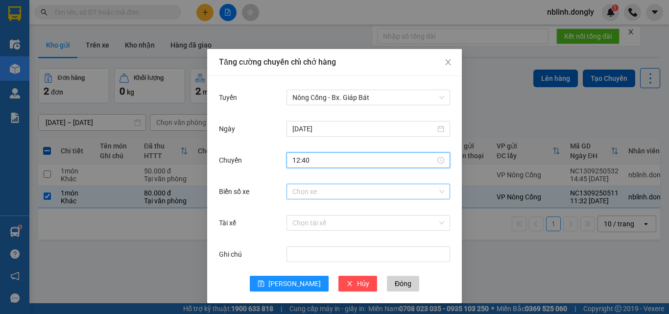
click at [294, 192] on input "Biển số xe" at bounding box center [364, 191] width 145 height 15
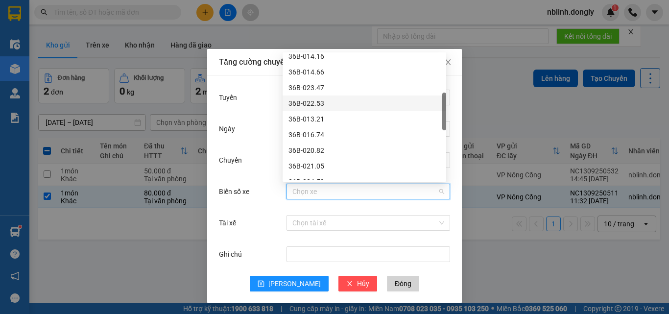
scroll to position [196, 0]
click at [314, 100] on div "36B-020.82" at bounding box center [364, 101] width 152 height 11
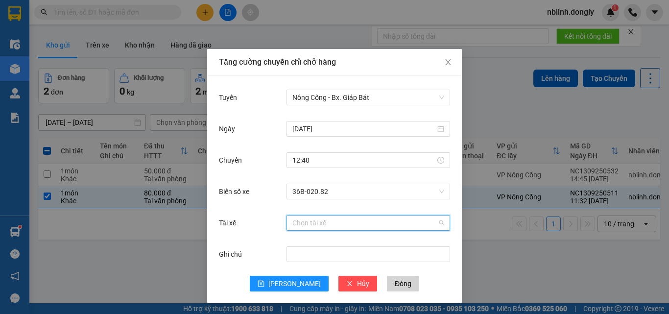
click at [292, 225] on input "Tài xế" at bounding box center [364, 222] width 145 height 15
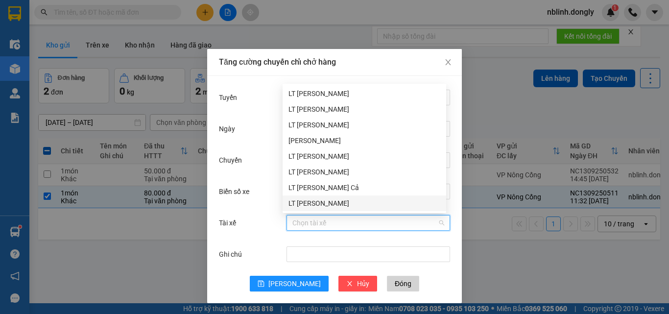
click at [305, 202] on div "LT [PERSON_NAME]" at bounding box center [364, 203] width 152 height 11
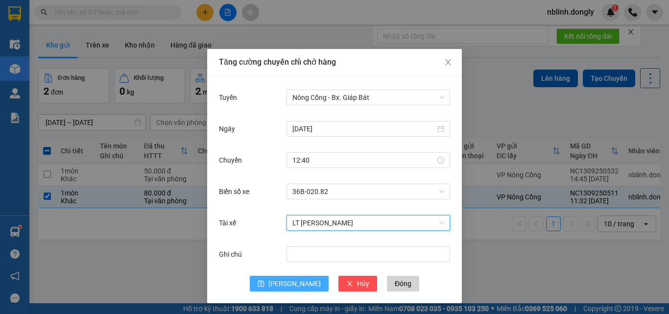
drag, startPoint x: 290, startPoint y: 282, endPoint x: 297, endPoint y: 274, distance: 10.4
click at [292, 280] on span "[PERSON_NAME]" at bounding box center [294, 283] width 52 height 11
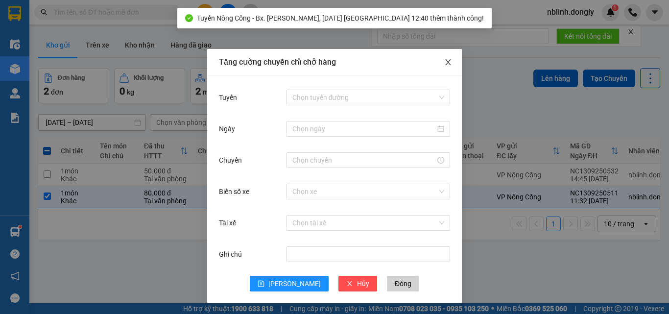
click at [444, 61] on icon "close" at bounding box center [448, 62] width 8 height 8
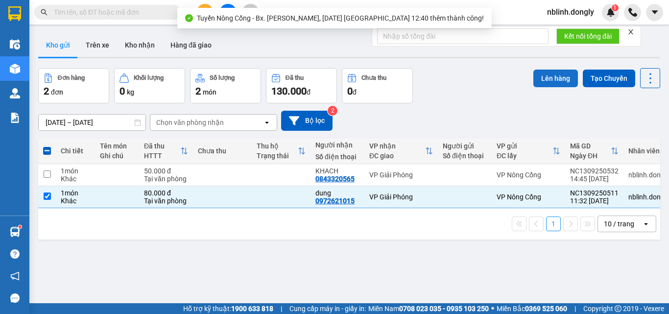
click at [547, 76] on button "Lên hàng" at bounding box center [555, 79] width 45 height 18
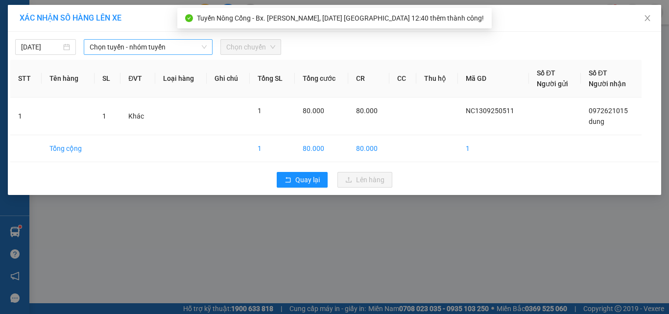
drag, startPoint x: 128, startPoint y: 45, endPoint x: 128, endPoint y: 50, distance: 5.4
click at [128, 46] on span "Chọn tuyến - nhóm tuyến" at bounding box center [148, 47] width 117 height 15
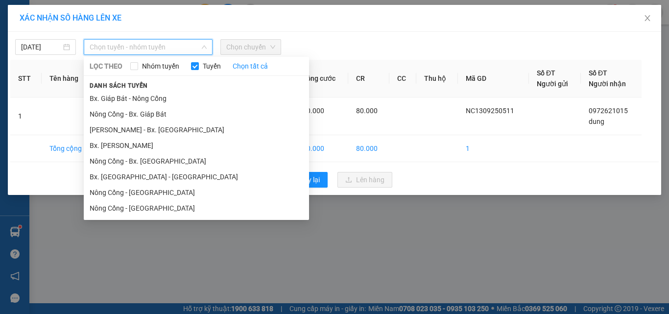
drag, startPoint x: 136, startPoint y: 114, endPoint x: 230, endPoint y: 80, distance: 99.4
click at [140, 114] on li "Nông Cống - Bx. Giáp Bát" at bounding box center [196, 114] width 225 height 16
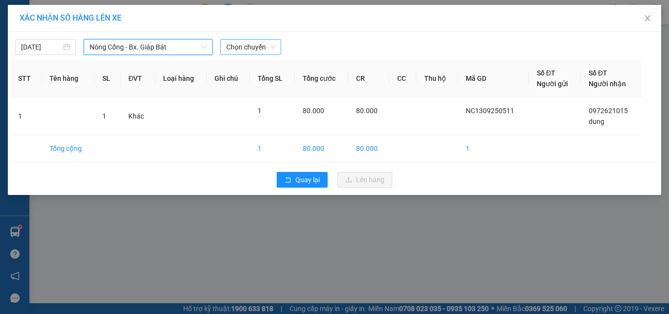
click at [251, 47] on span "Chọn chuyến" at bounding box center [250, 47] width 49 height 15
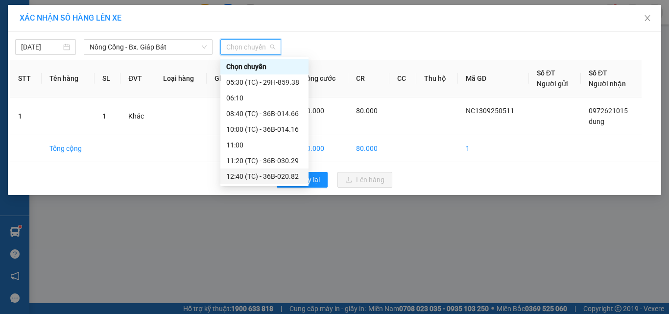
drag, startPoint x: 284, startPoint y: 175, endPoint x: 313, endPoint y: 173, distance: 29.0
click at [286, 176] on div "12:40 (TC) - 36B-020.82" at bounding box center [264, 176] width 76 height 11
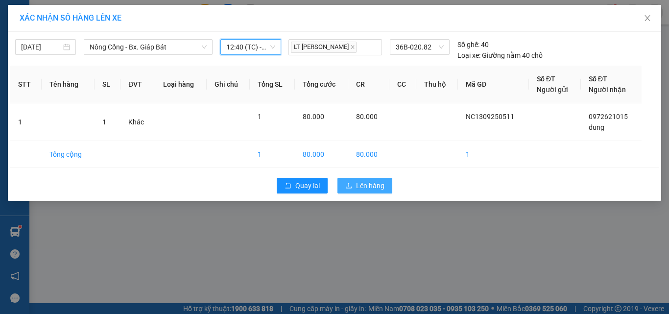
click at [364, 186] on span "Lên hàng" at bounding box center [370, 185] width 28 height 11
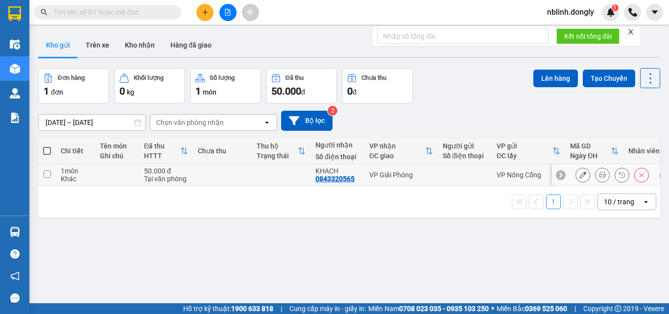
click at [46, 172] on input "checkbox" at bounding box center [47, 173] width 7 height 7
checkbox input "true"
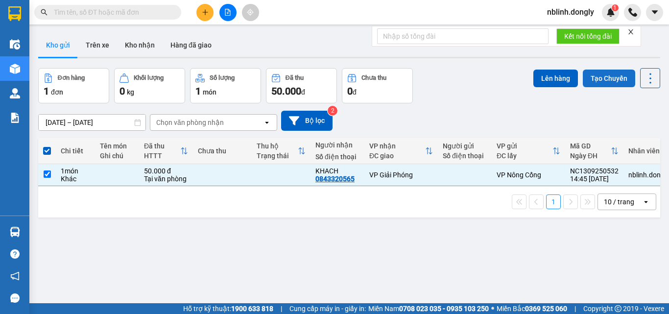
click at [601, 82] on button "Tạo Chuyến" at bounding box center [609, 79] width 52 height 18
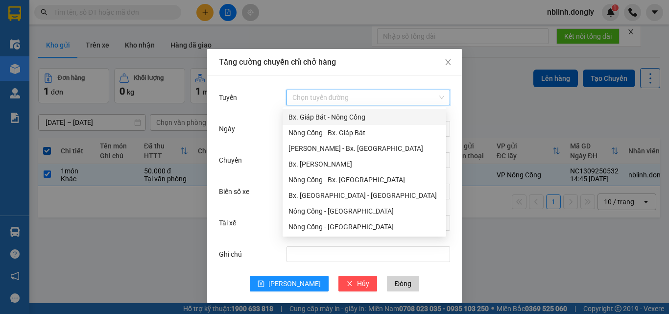
click at [322, 96] on input "Tuyến" at bounding box center [364, 97] width 145 height 15
click at [344, 133] on div "Nông Cống - Bx. Giáp Bát" at bounding box center [364, 132] width 152 height 11
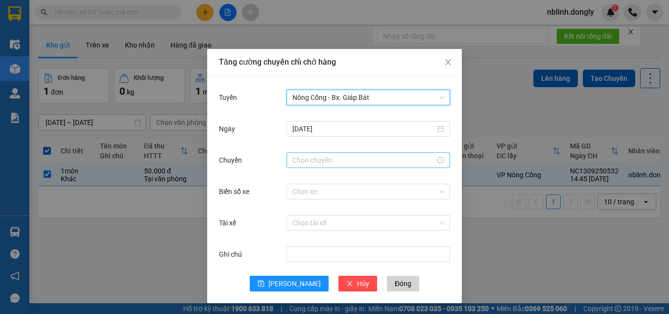
click at [314, 162] on input "Chuyến" at bounding box center [363, 160] width 143 height 11
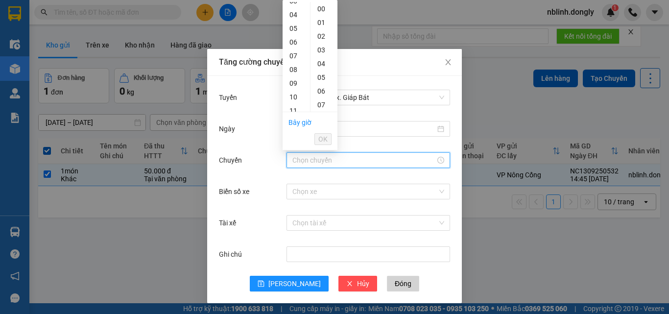
scroll to position [147, 0]
click at [292, 66] on div "15" at bounding box center [296, 68] width 27 height 14
click at [318, 87] on div "20" at bounding box center [323, 87] width 27 height 14
type input "15:20"
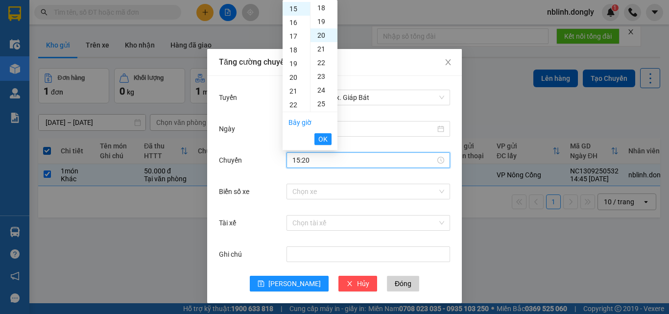
scroll to position [274, 0]
click at [323, 136] on span "OK" at bounding box center [322, 139] width 9 height 11
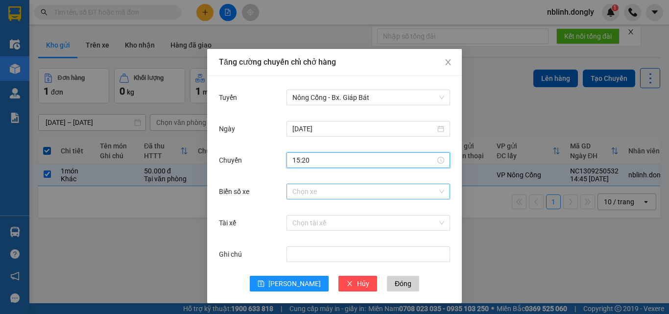
click at [292, 192] on input "Biển số xe" at bounding box center [364, 191] width 145 height 15
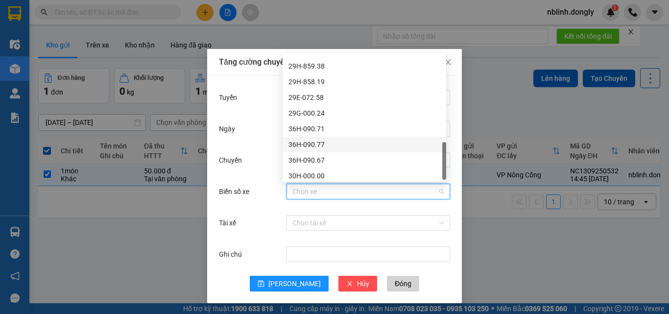
scroll to position [392, 0]
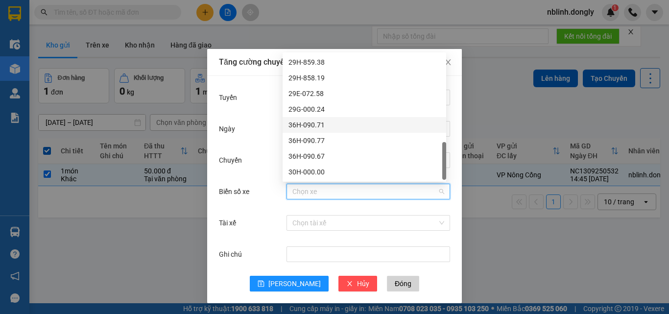
drag, startPoint x: 309, startPoint y: 123, endPoint x: 308, endPoint y: 177, distance: 54.4
click at [309, 123] on div "36H-090.71" at bounding box center [364, 124] width 152 height 11
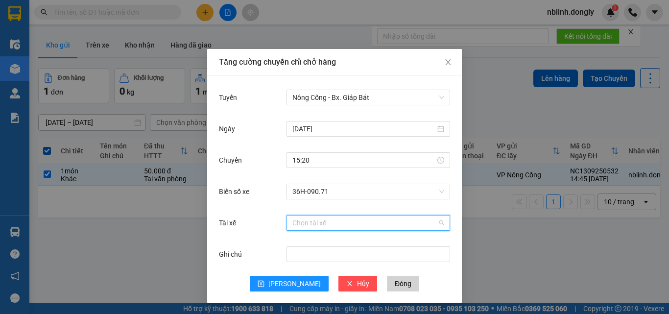
click at [302, 222] on input "Tài xế" at bounding box center [364, 222] width 145 height 15
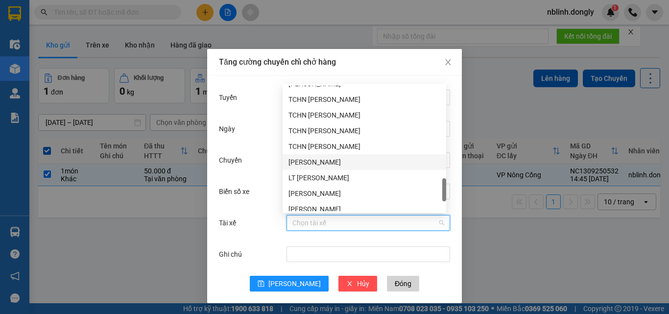
scroll to position [721, 0]
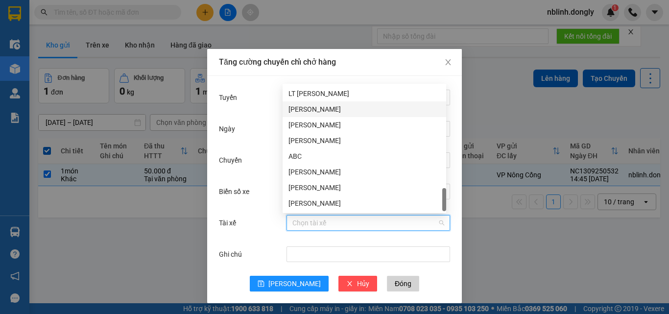
click at [308, 109] on div "[PERSON_NAME]" at bounding box center [364, 109] width 152 height 11
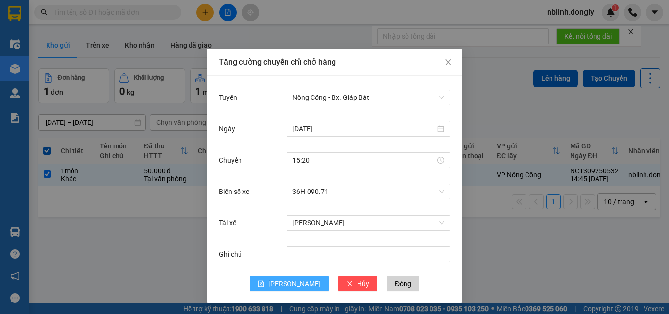
click at [285, 278] on button "[PERSON_NAME]" at bounding box center [289, 284] width 79 height 16
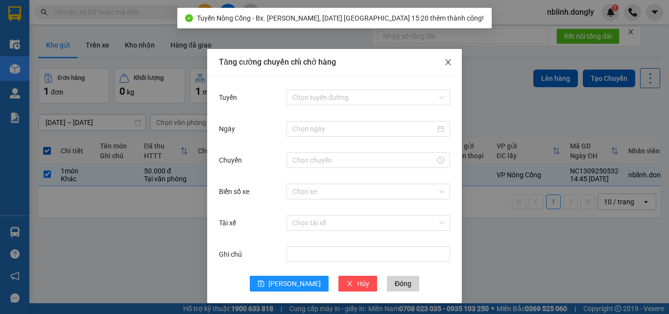
click at [444, 60] on icon "close" at bounding box center [448, 62] width 8 height 8
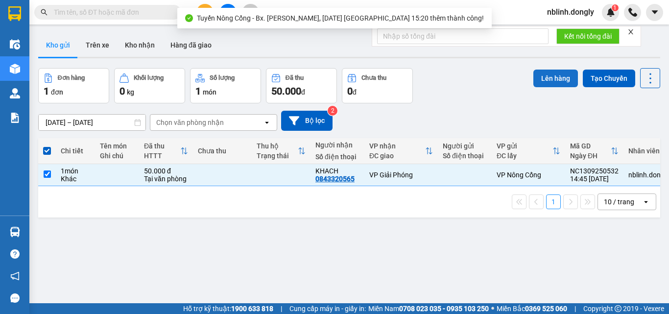
click at [553, 77] on button "Lên hàng" at bounding box center [555, 79] width 45 height 18
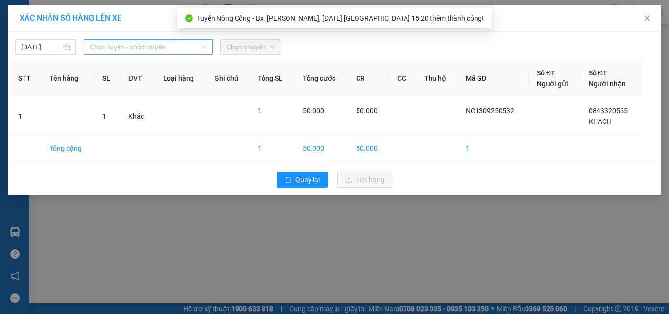
drag, startPoint x: 109, startPoint y: 44, endPoint x: 125, endPoint y: 121, distance: 78.9
click at [112, 51] on span "Chọn tuyến - nhóm tuyến" at bounding box center [148, 47] width 117 height 15
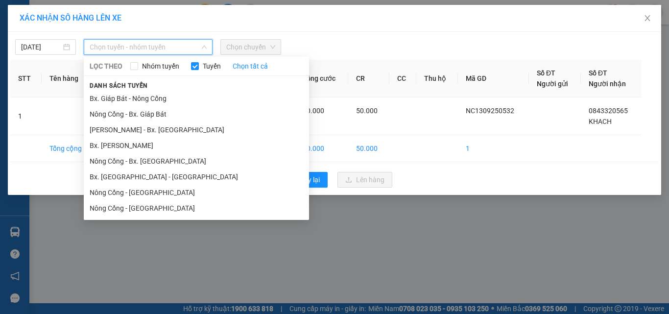
drag, startPoint x: 143, startPoint y: 113, endPoint x: 230, endPoint y: 65, distance: 99.7
click at [145, 113] on li "Nông Cống - Bx. Giáp Bát" at bounding box center [196, 114] width 225 height 16
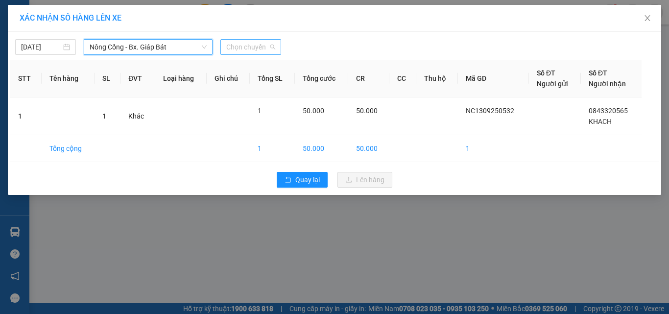
click at [254, 48] on span "Chọn chuyến" at bounding box center [250, 47] width 49 height 15
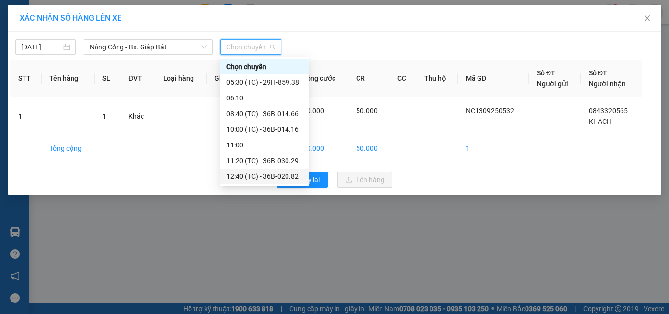
scroll to position [16, 0]
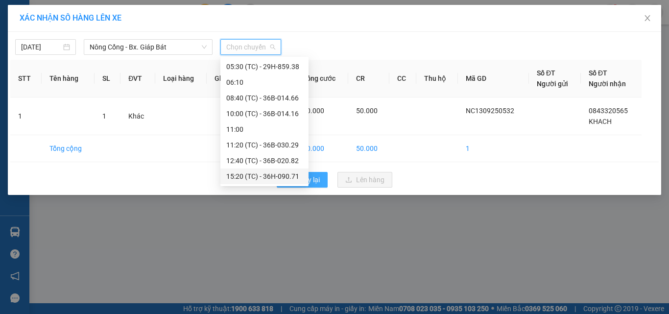
drag, startPoint x: 278, startPoint y: 175, endPoint x: 297, endPoint y: 180, distance: 19.4
click at [280, 175] on div "15:20 (TC) - 36H-090.71" at bounding box center [264, 176] width 76 height 11
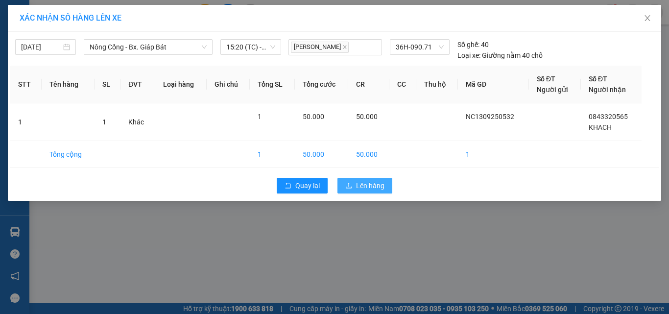
click at [361, 188] on span "Lên hàng" at bounding box center [370, 185] width 28 height 11
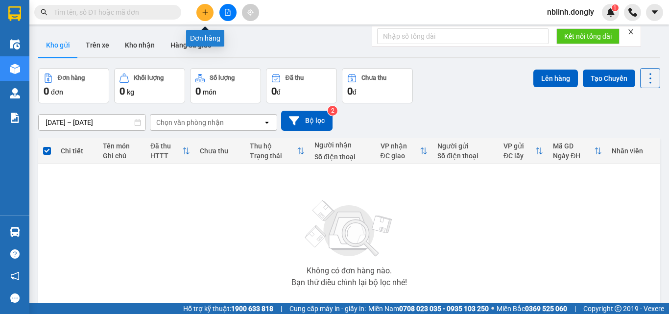
click at [200, 14] on button at bounding box center [204, 12] width 17 height 17
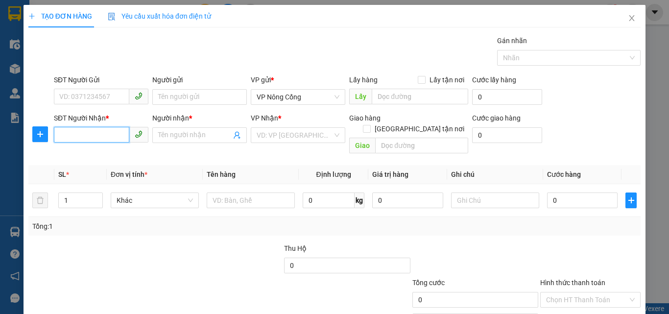
click at [61, 132] on input "SĐT Người Nhận *" at bounding box center [91, 135] width 75 height 16
type input "0327345416"
click at [166, 136] on input "Người nhận *" at bounding box center [194, 135] width 73 height 11
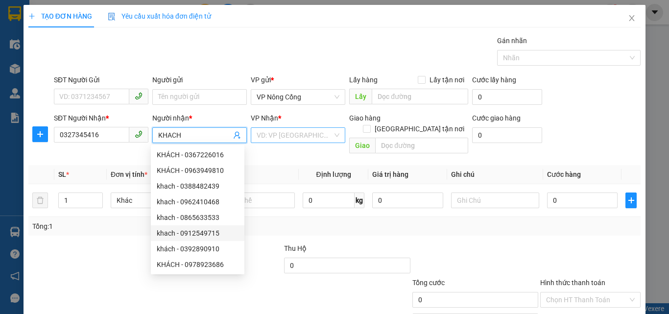
type input "KHACH"
click at [277, 133] on input "search" at bounding box center [295, 135] width 76 height 15
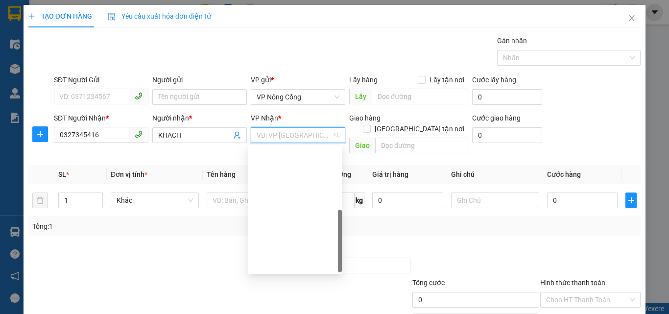
scroll to position [137, 0]
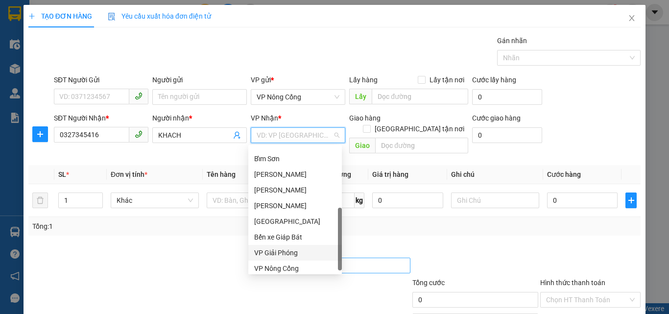
drag, startPoint x: 287, startPoint y: 254, endPoint x: 349, endPoint y: 252, distance: 61.7
click at [287, 254] on div "VP Giải Phóng" at bounding box center [295, 252] width 82 height 11
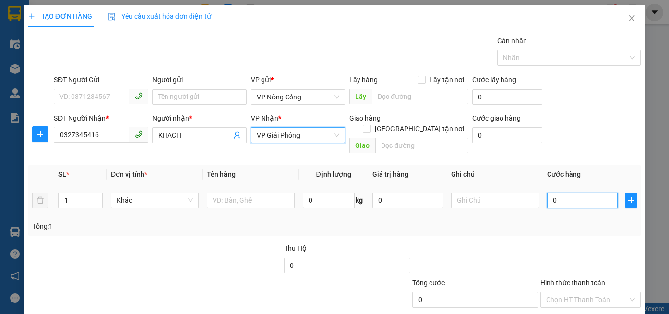
click at [559, 193] on input "0" at bounding box center [582, 200] width 71 height 16
type input "5"
type input "50"
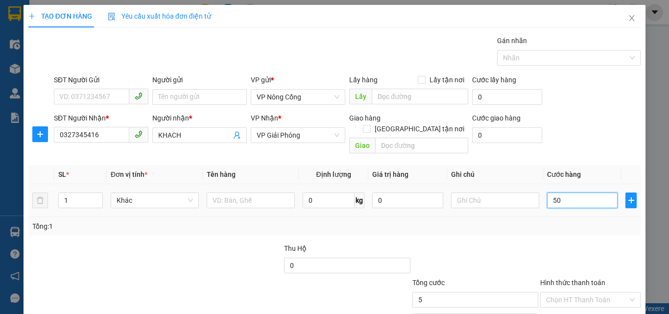
type input "50"
type input "50.000"
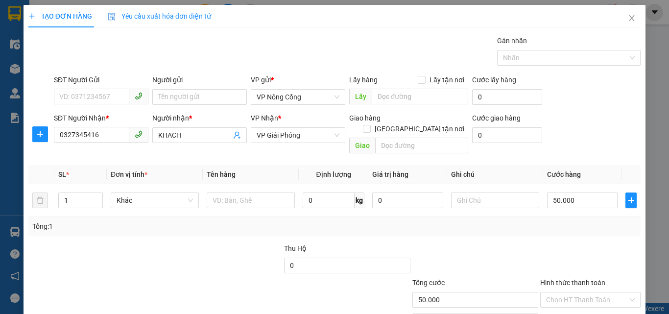
click at [561, 279] on label "Hình thức thanh toán" at bounding box center [572, 283] width 65 height 8
click at [561, 292] on input "Hình thức thanh toán" at bounding box center [587, 299] width 82 height 15
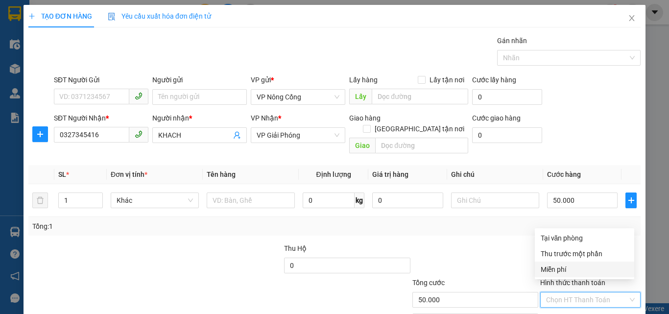
scroll to position [48, 0]
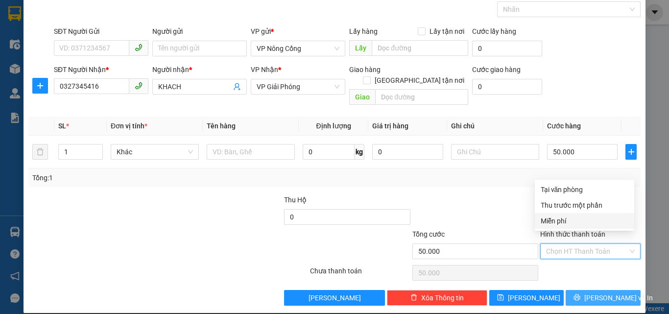
click at [599, 292] on span "[PERSON_NAME] và In" at bounding box center [618, 297] width 69 height 11
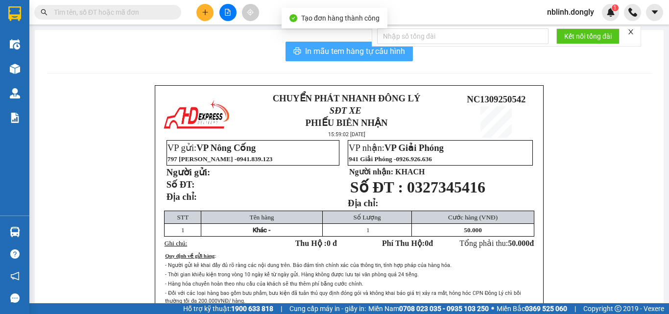
drag, startPoint x: 349, startPoint y: 47, endPoint x: 511, endPoint y: 236, distance: 247.9
click at [350, 52] on span "In mẫu tem hàng tự cấu hình" at bounding box center [355, 51] width 100 height 12
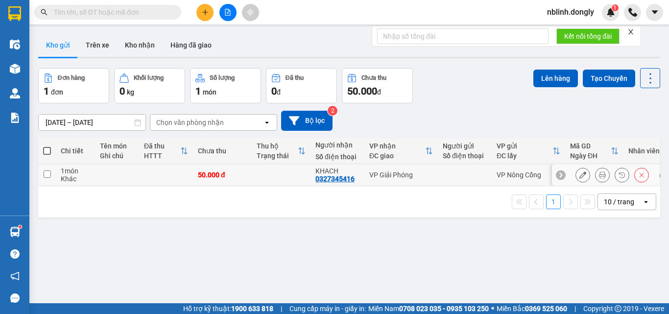
click at [46, 174] on input "checkbox" at bounding box center [47, 173] width 7 height 7
checkbox input "true"
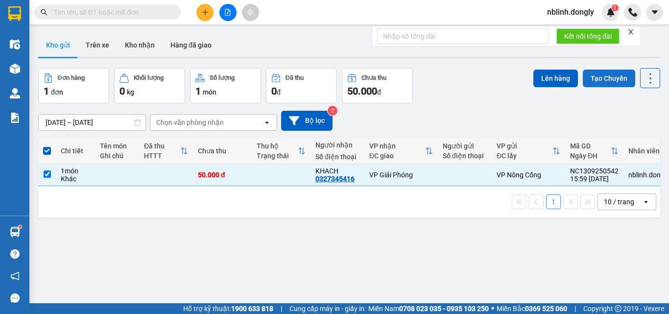
click at [607, 78] on button "Tạo Chuyến" at bounding box center [609, 79] width 52 height 18
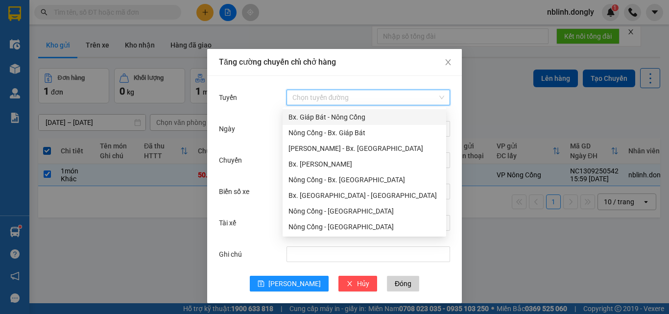
drag, startPoint x: 326, startPoint y: 93, endPoint x: 331, endPoint y: 124, distance: 31.6
click at [326, 94] on input "Tuyến" at bounding box center [364, 97] width 145 height 15
drag, startPoint x: 339, startPoint y: 133, endPoint x: 317, endPoint y: 160, distance: 34.5
click at [339, 136] on div "Nông Cống - Bx. Giáp Bát" at bounding box center [364, 132] width 152 height 11
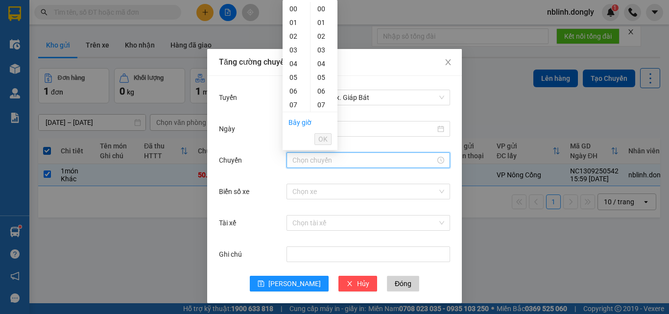
click at [297, 161] on input "Chuyến" at bounding box center [363, 160] width 143 height 11
drag, startPoint x: 290, startPoint y: 32, endPoint x: 298, endPoint y: 48, distance: 18.2
click at [290, 33] on div "16" at bounding box center [296, 32] width 27 height 14
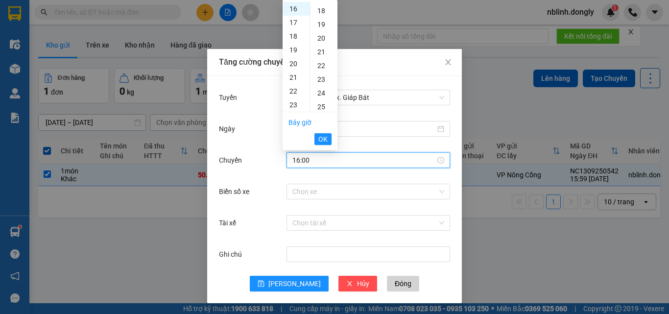
drag, startPoint x: 323, startPoint y: 39, endPoint x: 341, endPoint y: 113, distance: 76.5
click at [323, 39] on div "20" at bounding box center [323, 38] width 27 height 14
type input "16:20"
drag, startPoint x: 328, startPoint y: 137, endPoint x: 298, endPoint y: 176, distance: 49.0
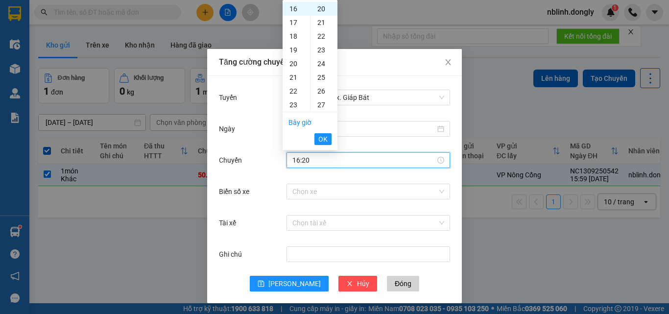
click at [327, 138] on button "OK" at bounding box center [322, 139] width 17 height 12
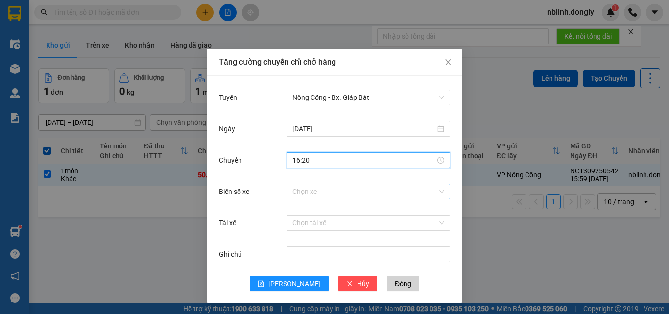
click at [294, 192] on input "Biển số xe" at bounding box center [364, 191] width 145 height 15
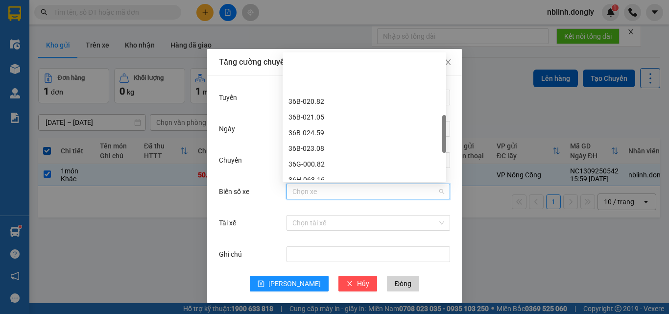
scroll to position [245, 0]
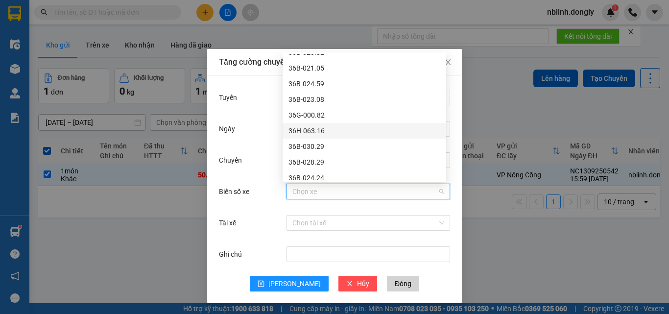
click at [307, 128] on div "36H-063.16" at bounding box center [364, 130] width 152 height 11
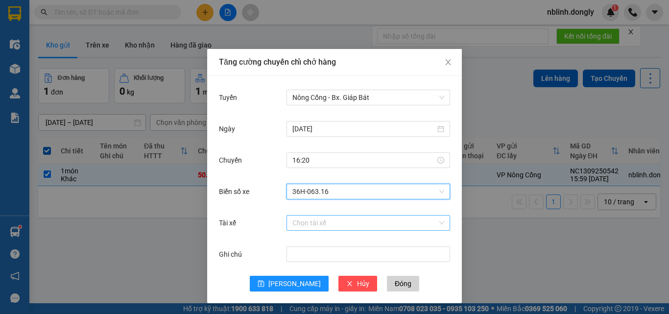
click at [296, 225] on input "Tài xế" at bounding box center [364, 222] width 145 height 15
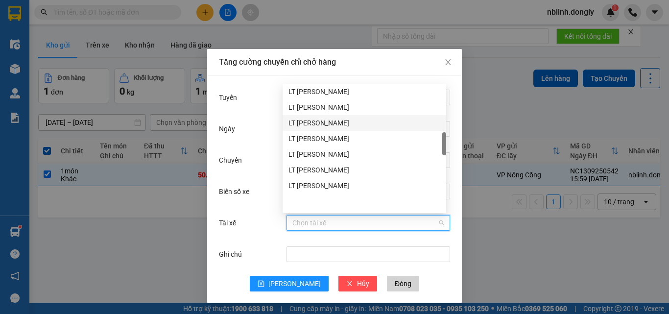
scroll to position [329, 0]
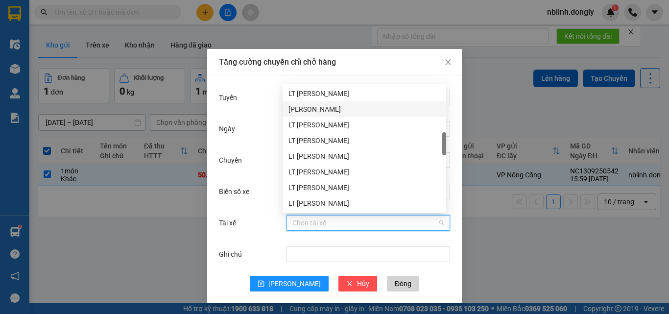
click at [309, 107] on div "[PERSON_NAME]" at bounding box center [364, 109] width 152 height 11
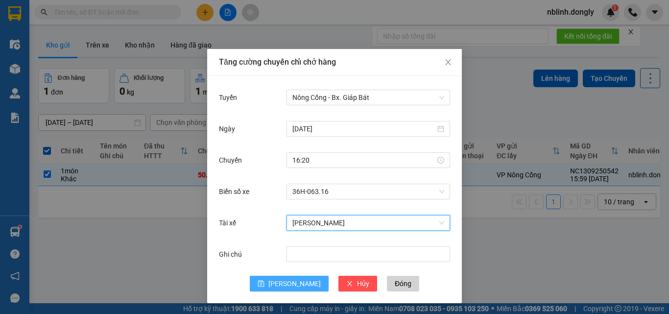
click at [288, 282] on span "[PERSON_NAME]" at bounding box center [294, 283] width 52 height 11
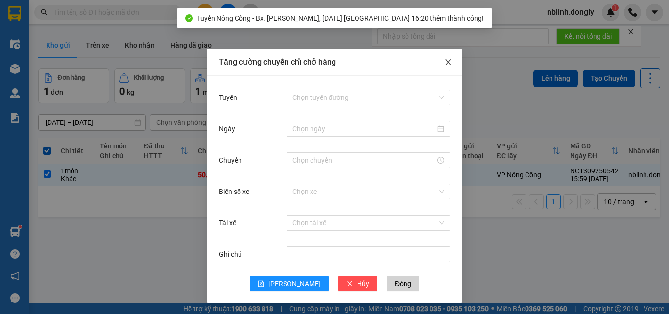
click at [445, 65] on icon "close" at bounding box center [447, 62] width 5 height 6
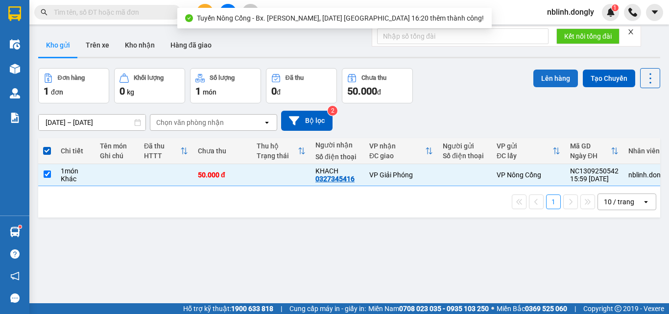
click at [543, 83] on button "Lên hàng" at bounding box center [555, 79] width 45 height 18
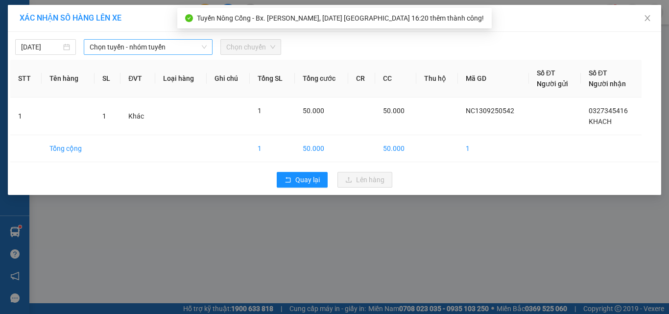
click at [131, 49] on span "Chọn tuyến - nhóm tuyến" at bounding box center [148, 47] width 117 height 15
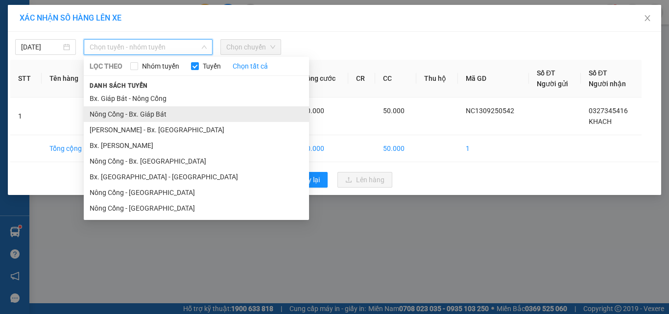
click at [142, 116] on li "Nông Cống - Bx. Giáp Bát" at bounding box center [196, 114] width 225 height 16
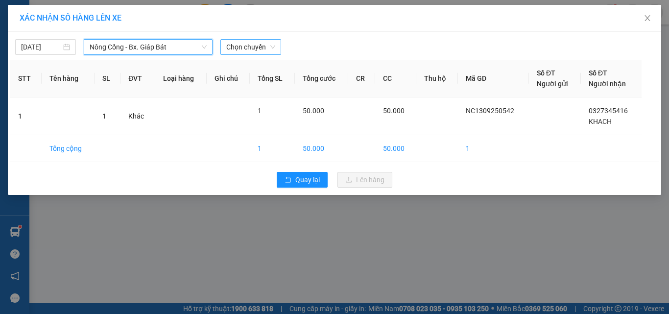
click at [245, 50] on span "Chọn chuyến" at bounding box center [250, 47] width 49 height 15
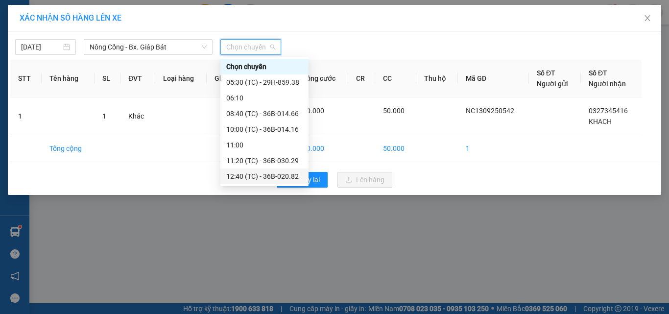
scroll to position [31, 0]
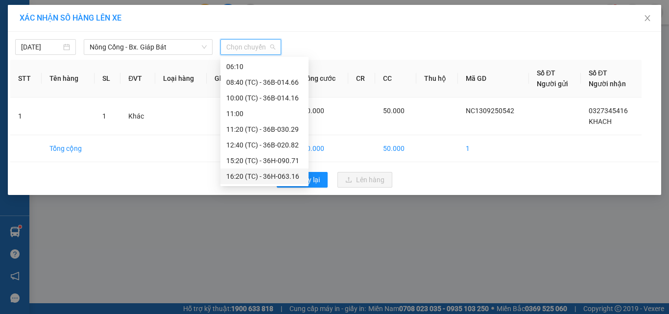
click at [287, 176] on div "16:20 (TC) - 36H-063.16" at bounding box center [264, 176] width 76 height 11
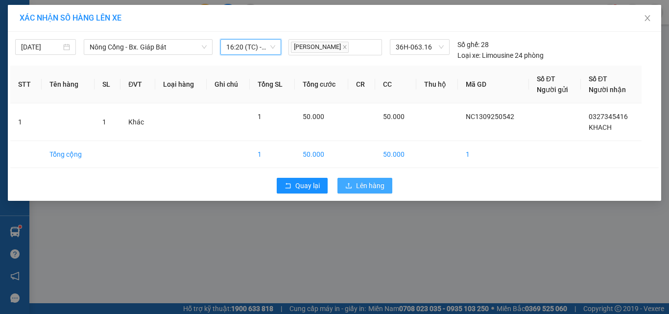
click at [363, 184] on span "Lên hàng" at bounding box center [370, 185] width 28 height 11
